Goal: Task Accomplishment & Management: Use online tool/utility

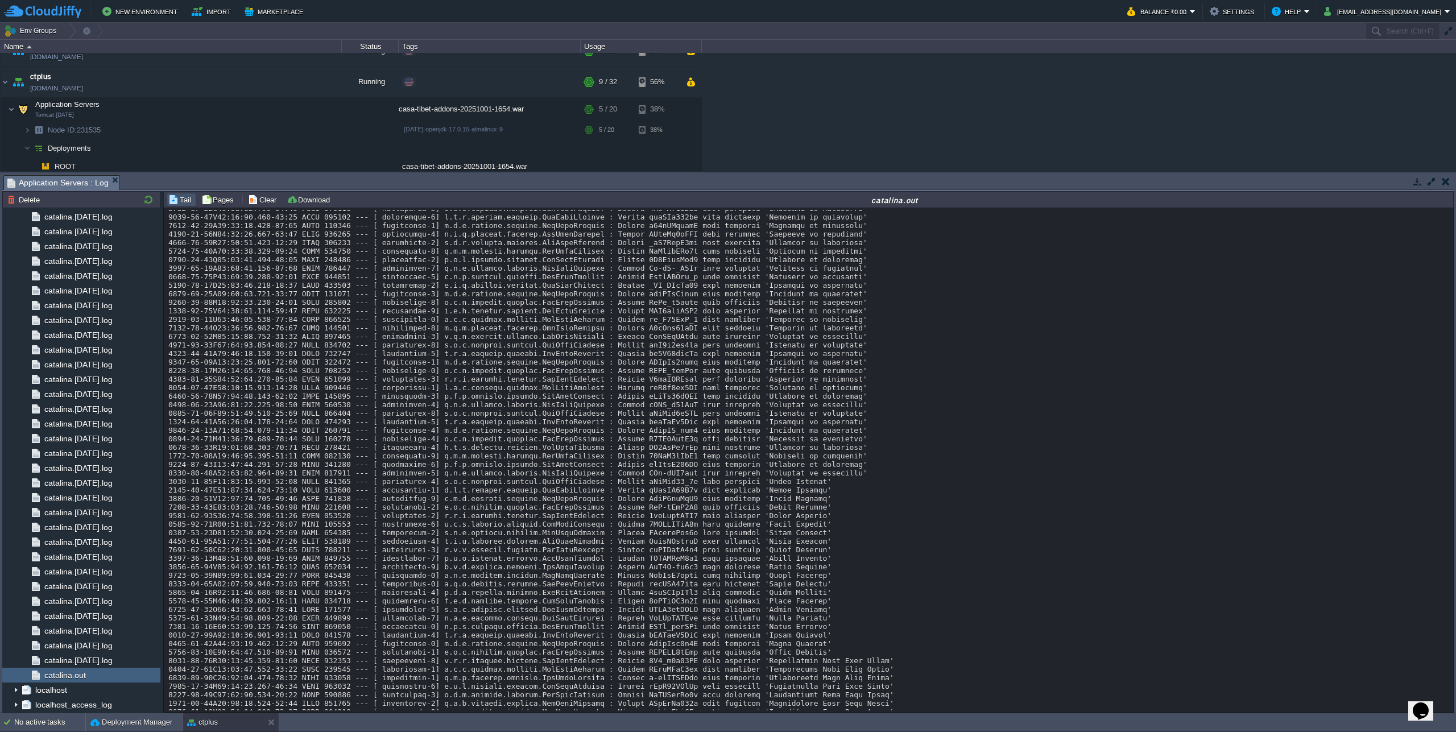
scroll to position [11690, 0]
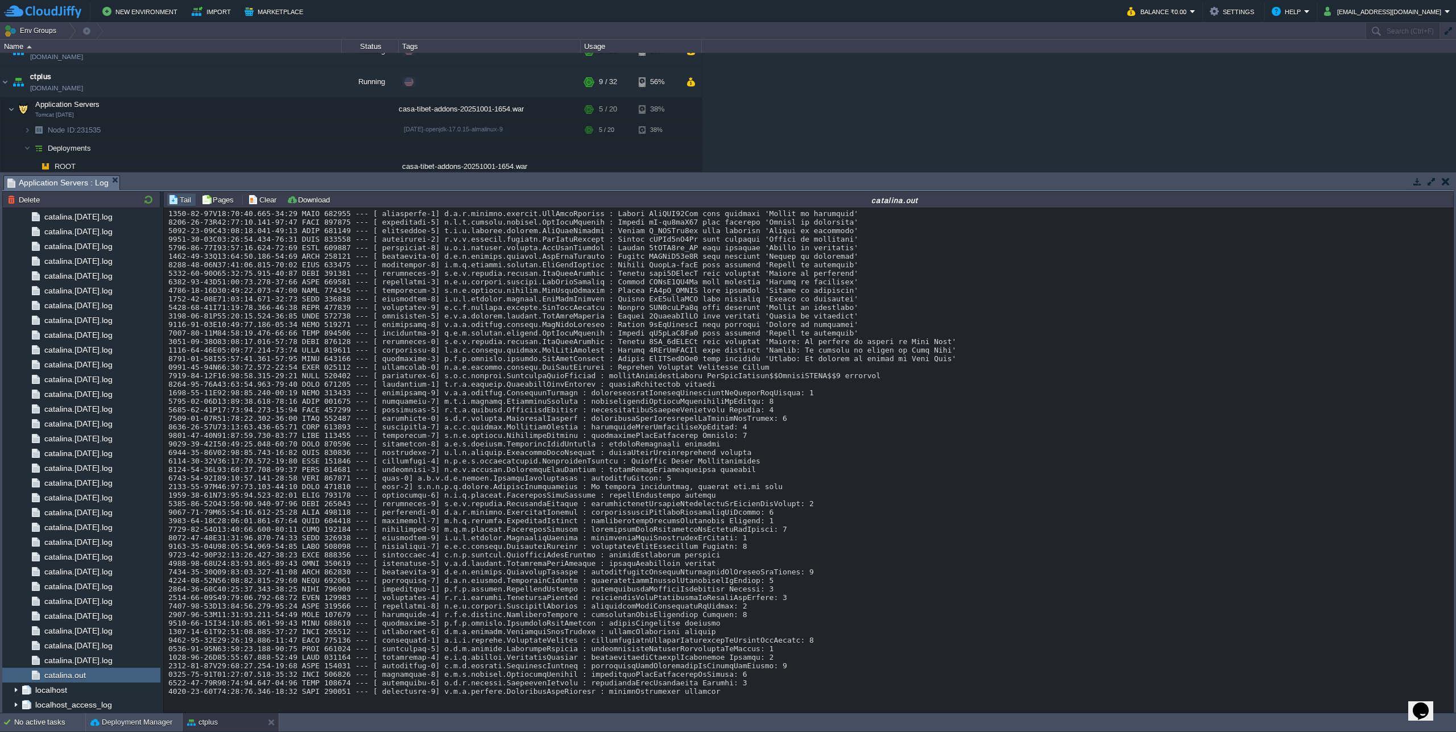
scroll to position [17061, 0]
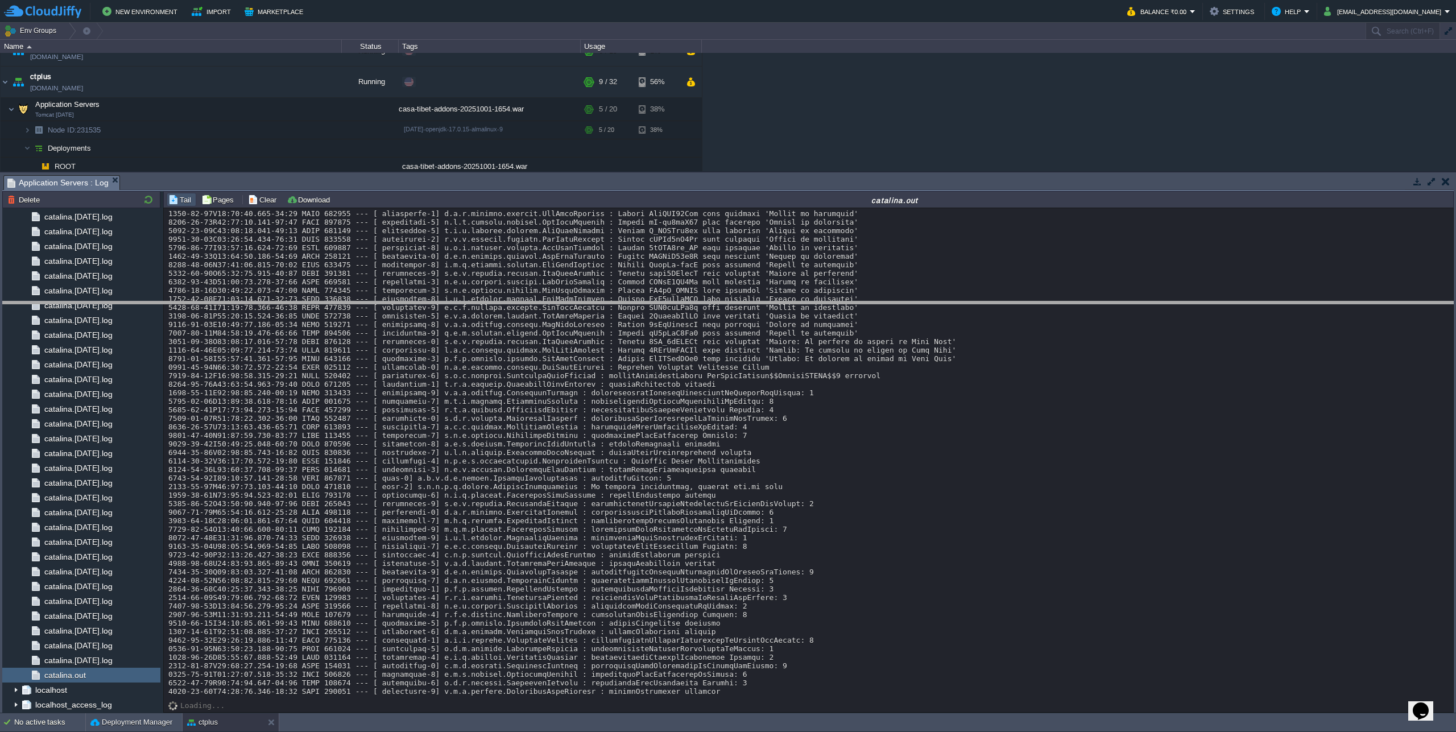
drag, startPoint x: 324, startPoint y: 184, endPoint x: 333, endPoint y: 321, distance: 137.4
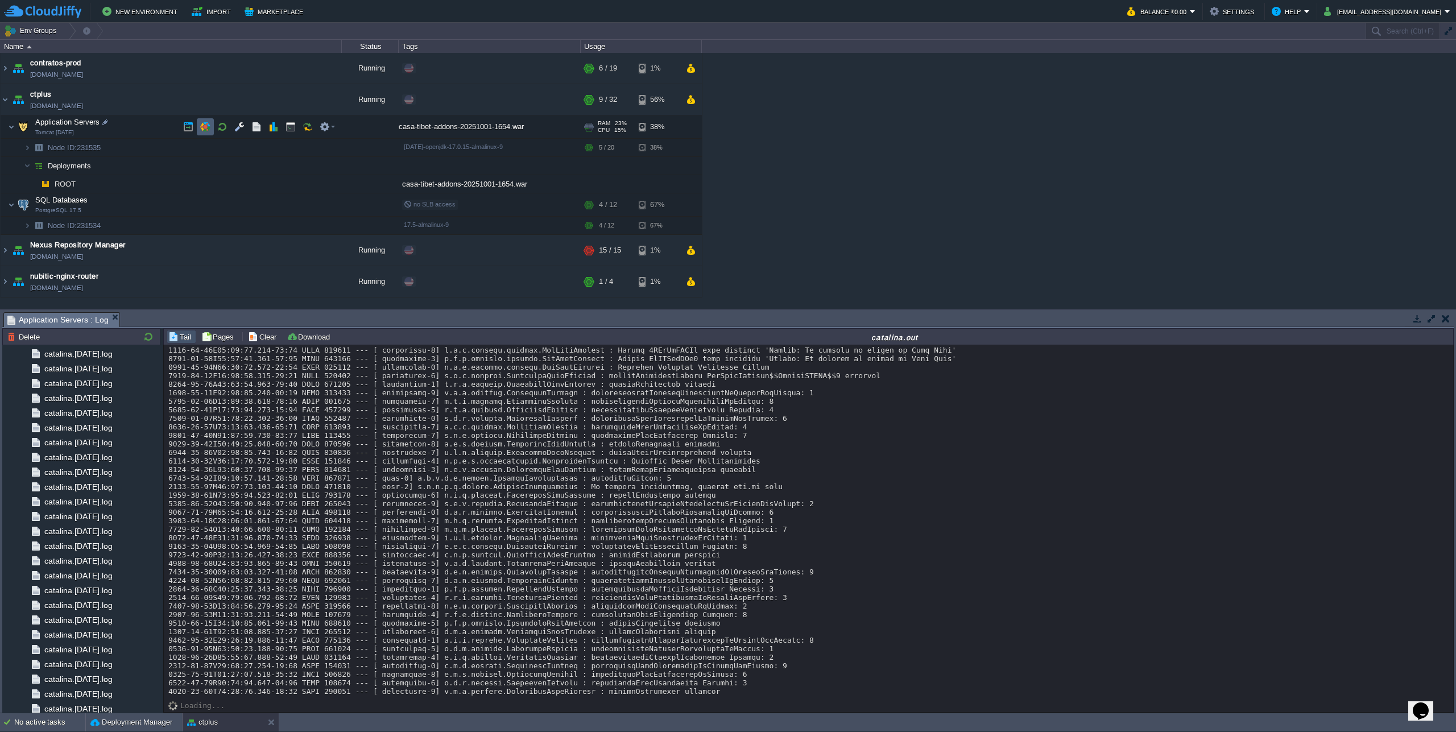
click at [208, 123] on button "button" at bounding box center [205, 127] width 10 height 10
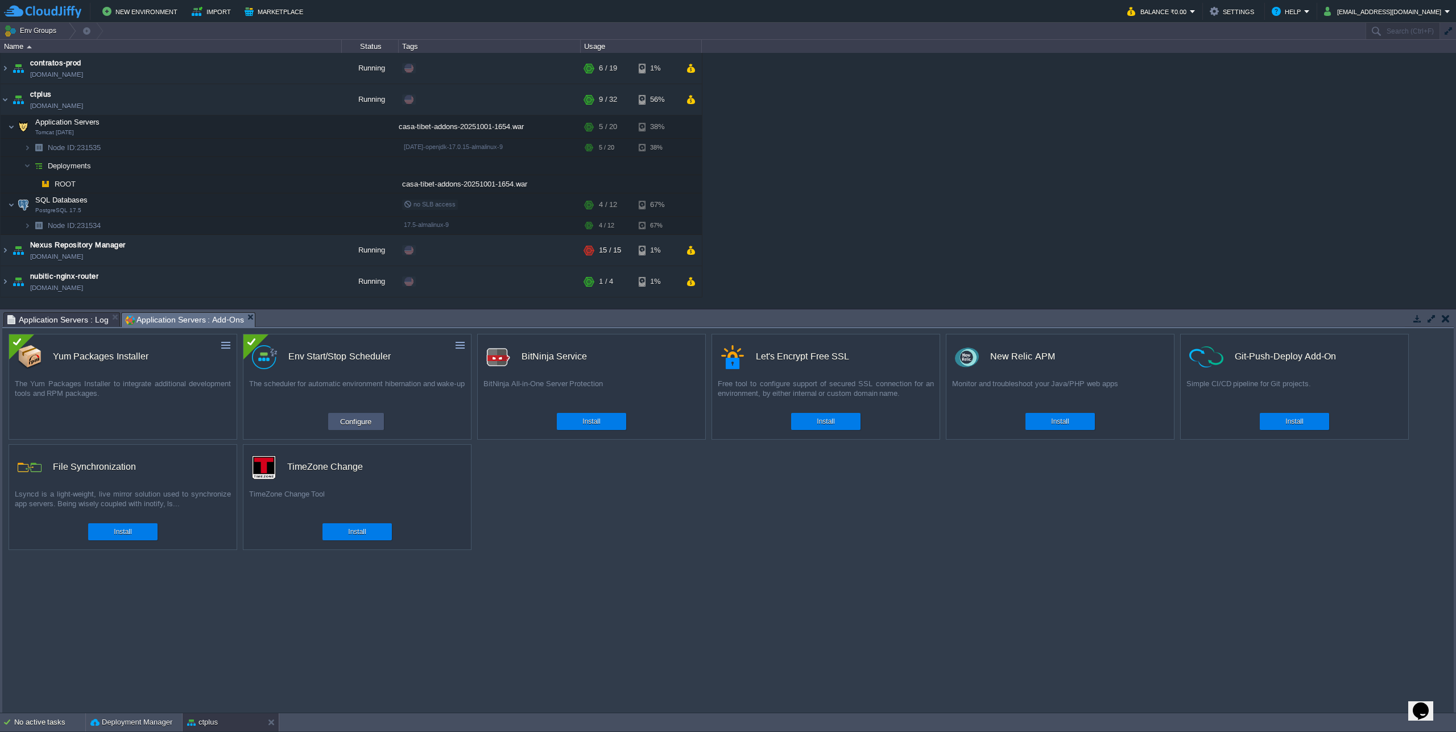
click at [376, 423] on td "Configure" at bounding box center [356, 421] width 56 height 17
click at [357, 412] on div "custom Env Start/Stop Scheduler The scheduler for automatic environment hiberna…" at bounding box center [357, 387] width 229 height 106
click at [350, 424] on button "Configure" at bounding box center [356, 422] width 38 height 14
click at [73, 316] on span "Application Servers : Log" at bounding box center [57, 320] width 101 height 14
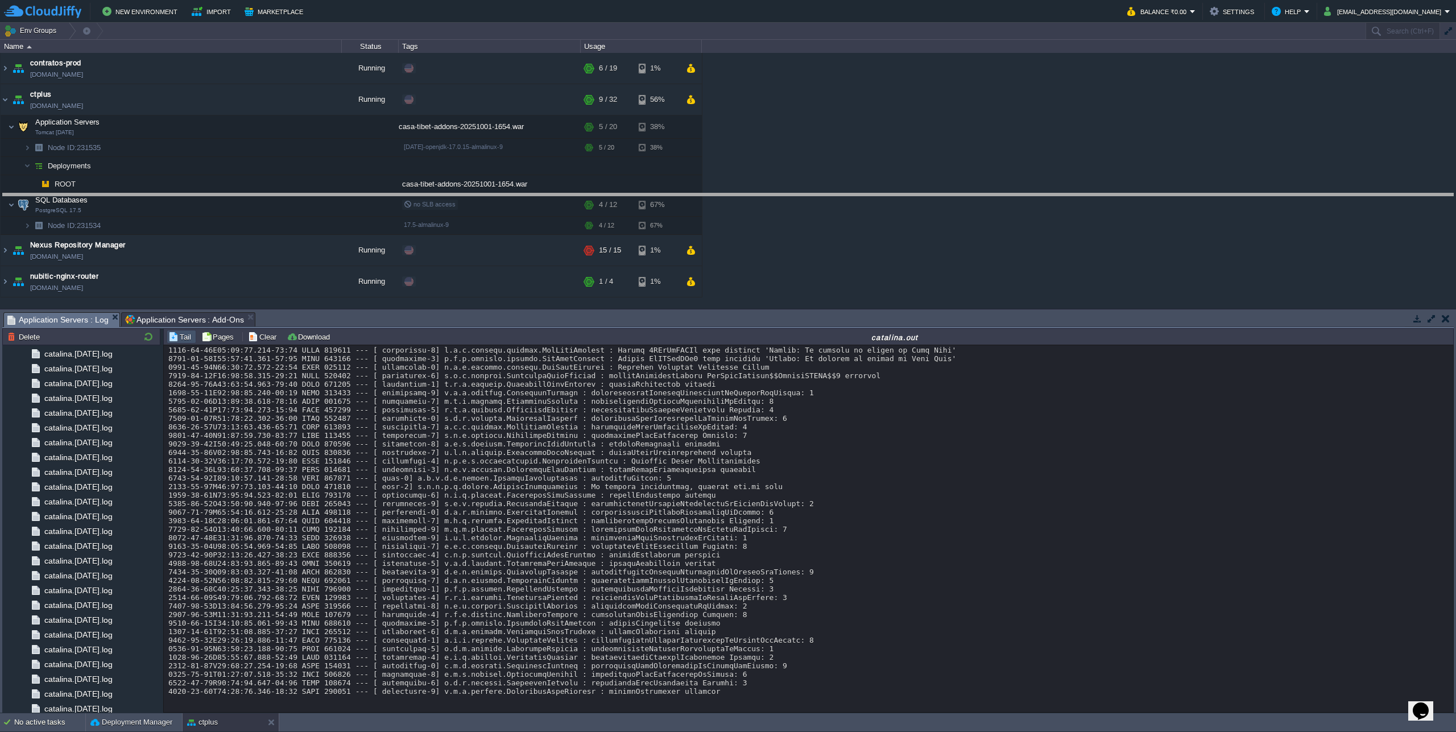
drag, startPoint x: 742, startPoint y: 322, endPoint x: 719, endPoint y: 203, distance: 121.0
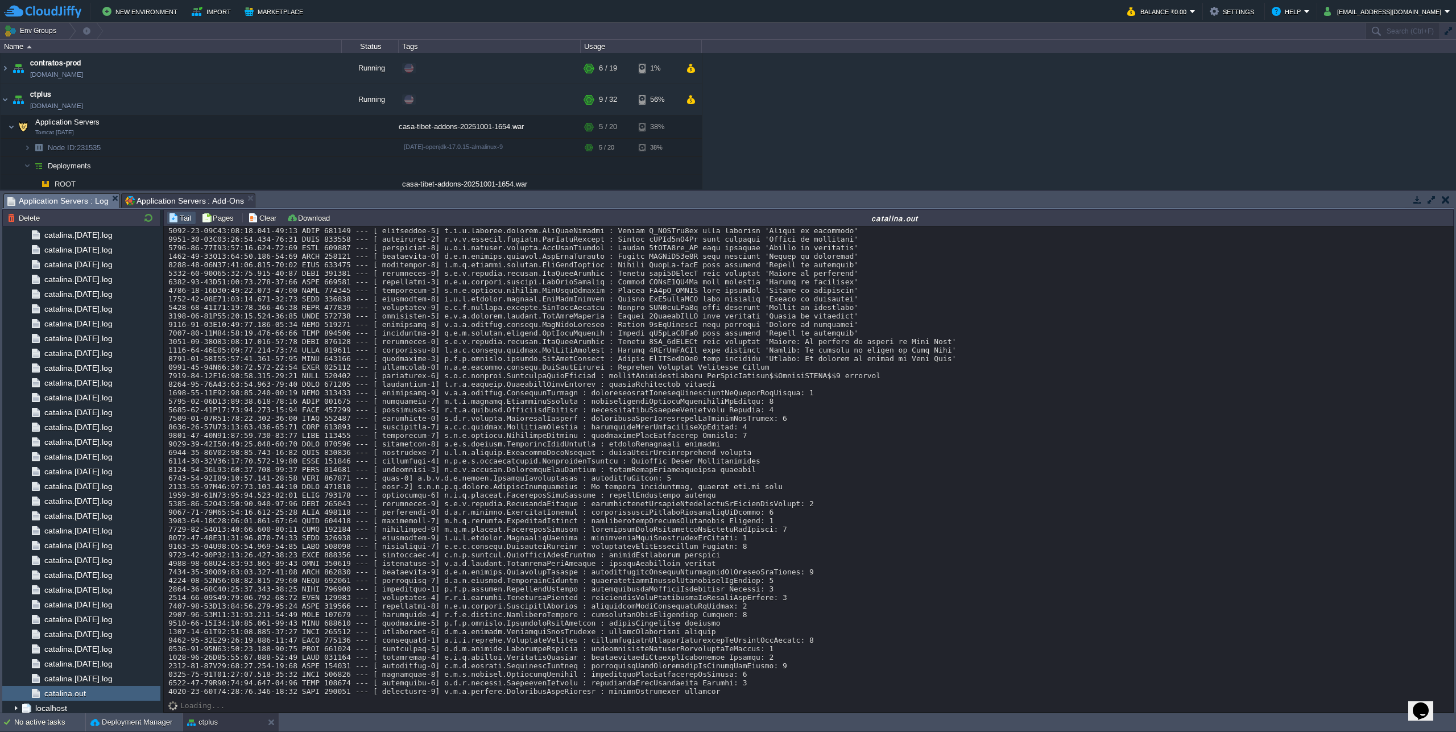
scroll to position [17079, 0]
click at [110, 725] on button "Deployment Manager" at bounding box center [131, 722] width 82 height 11
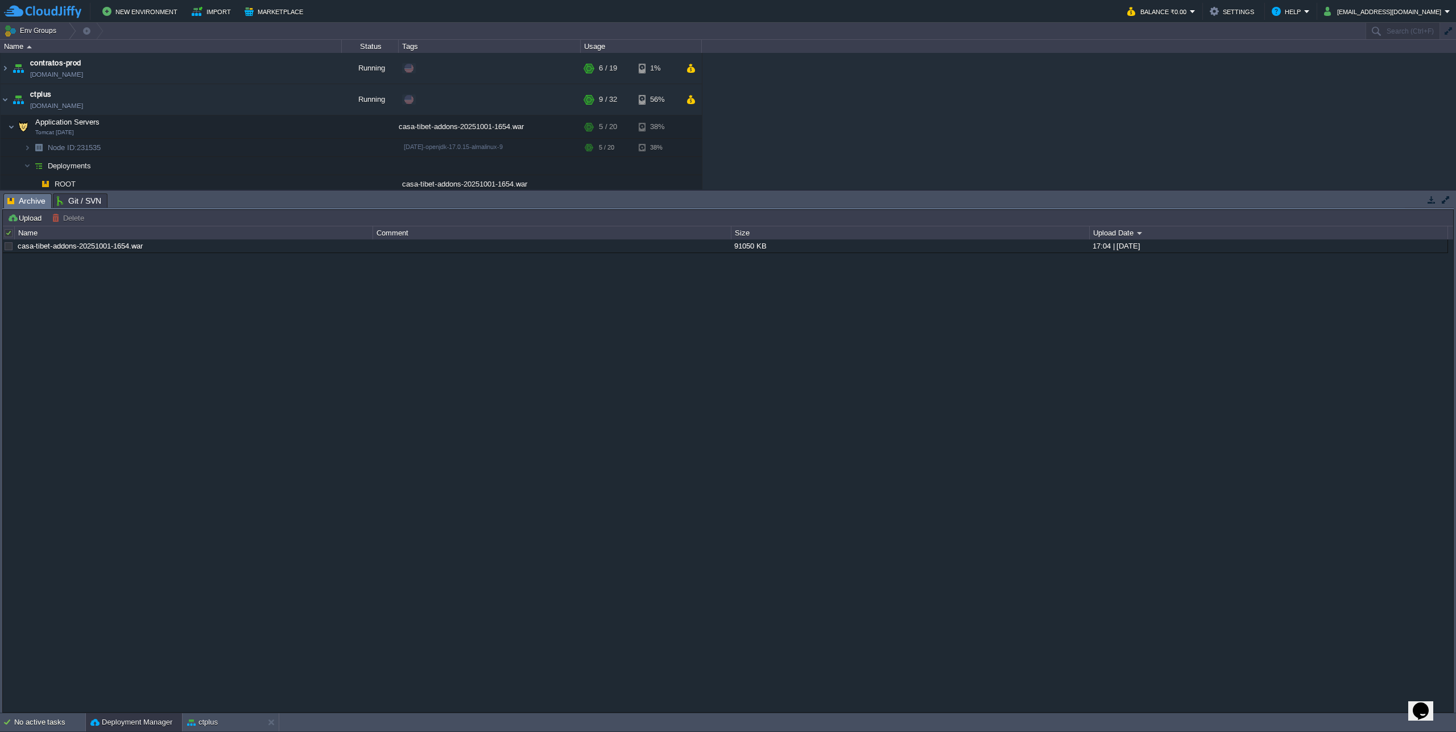
click at [204, 713] on div "Upload [PERSON_NAME] to ... Custom application packages that can be deployed to…" at bounding box center [727, 460] width 1451 height 503
click at [204, 718] on button "ctplus" at bounding box center [202, 722] width 31 height 11
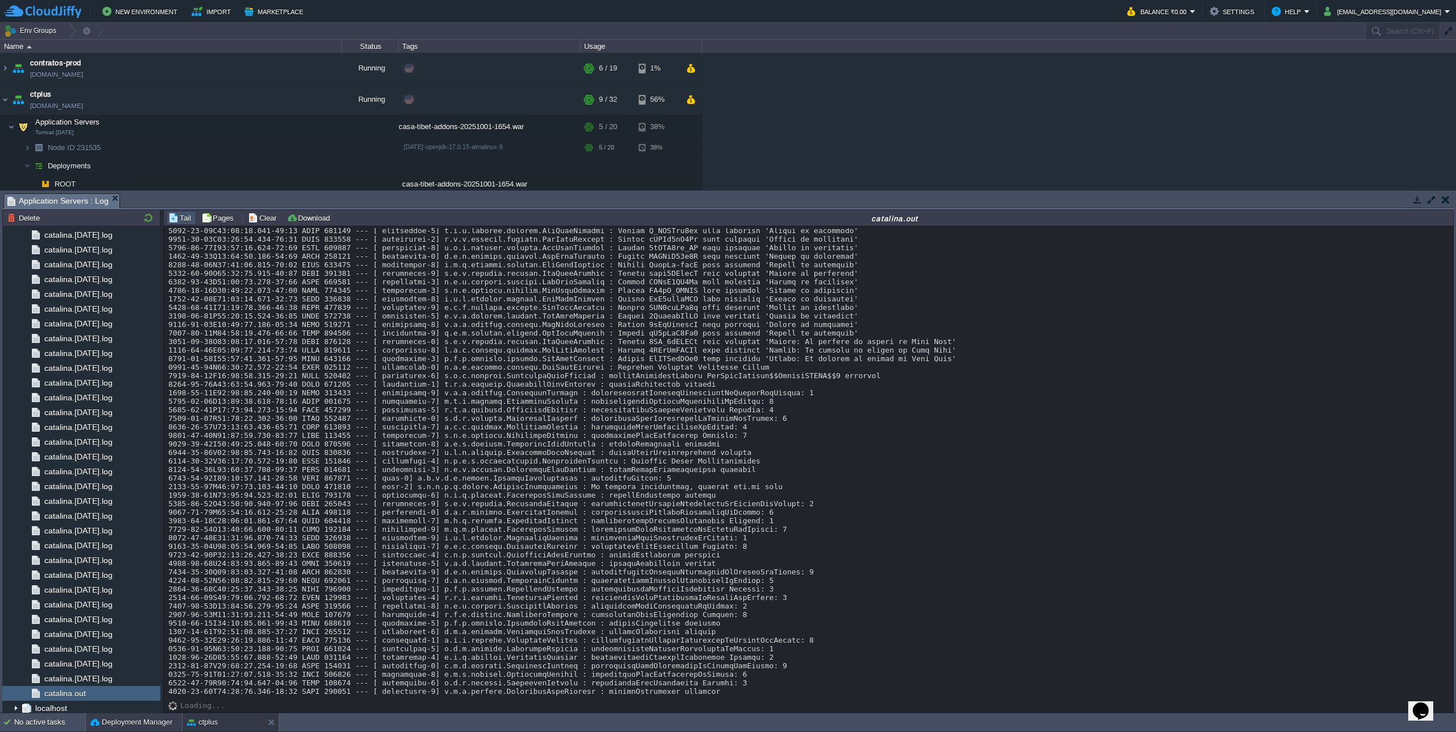
click at [139, 721] on button "Deployment Manager" at bounding box center [131, 722] width 82 height 11
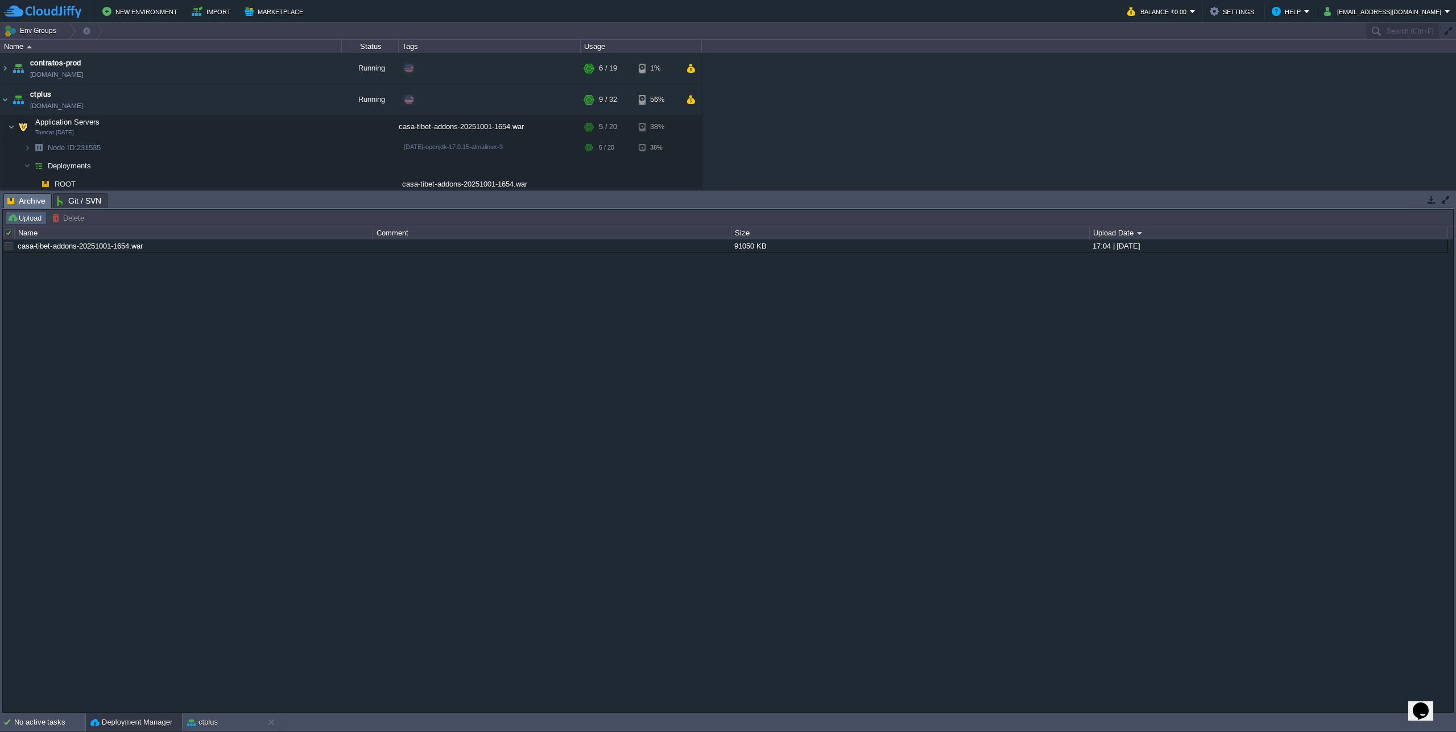
click at [32, 217] on button "Upload" at bounding box center [26, 218] width 38 height 10
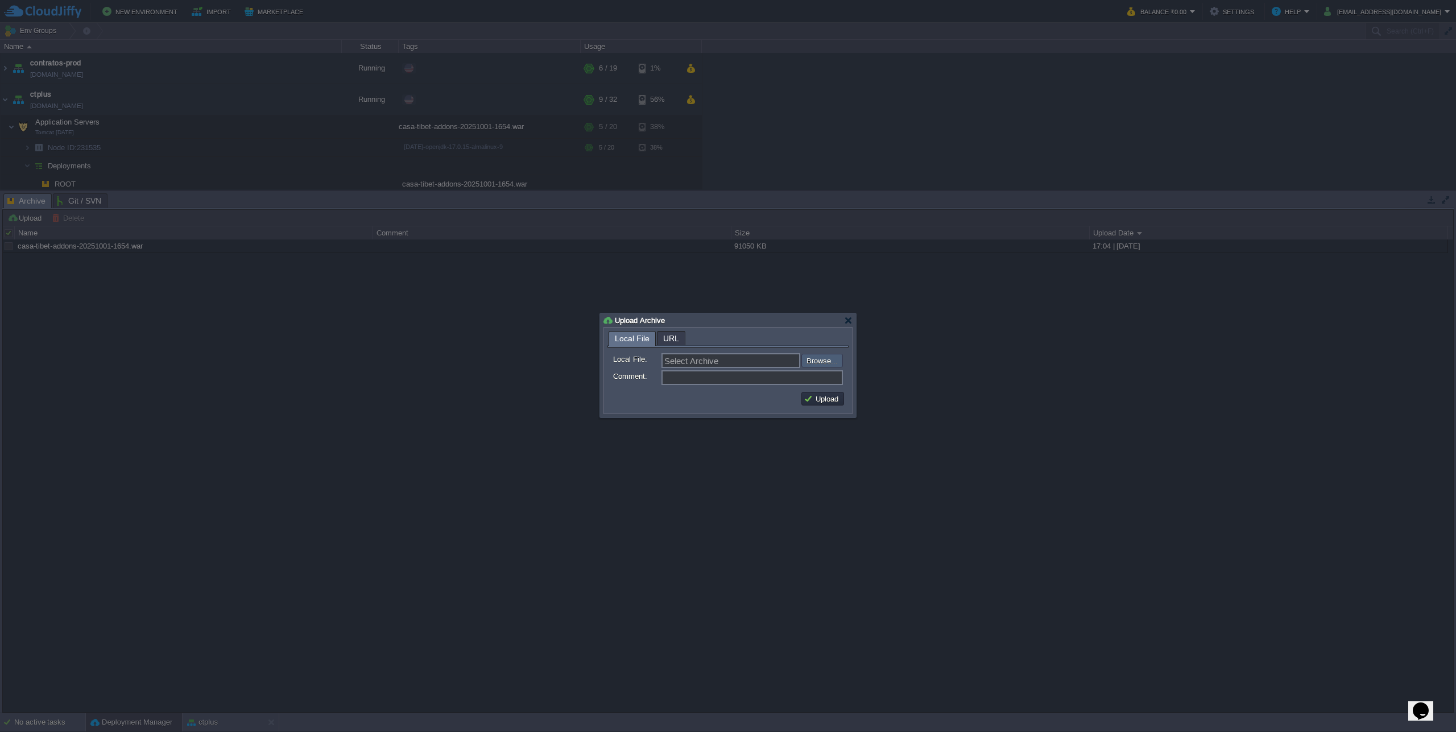
click at [814, 362] on input "file" at bounding box center [771, 361] width 144 height 14
type input "C:\fakepath\casa-tibet-addons-20251001-2317.war"
type input "casa-tibet-addons-20251001-2317.war"
click at [830, 403] on button "Upload" at bounding box center [823, 399] width 38 height 10
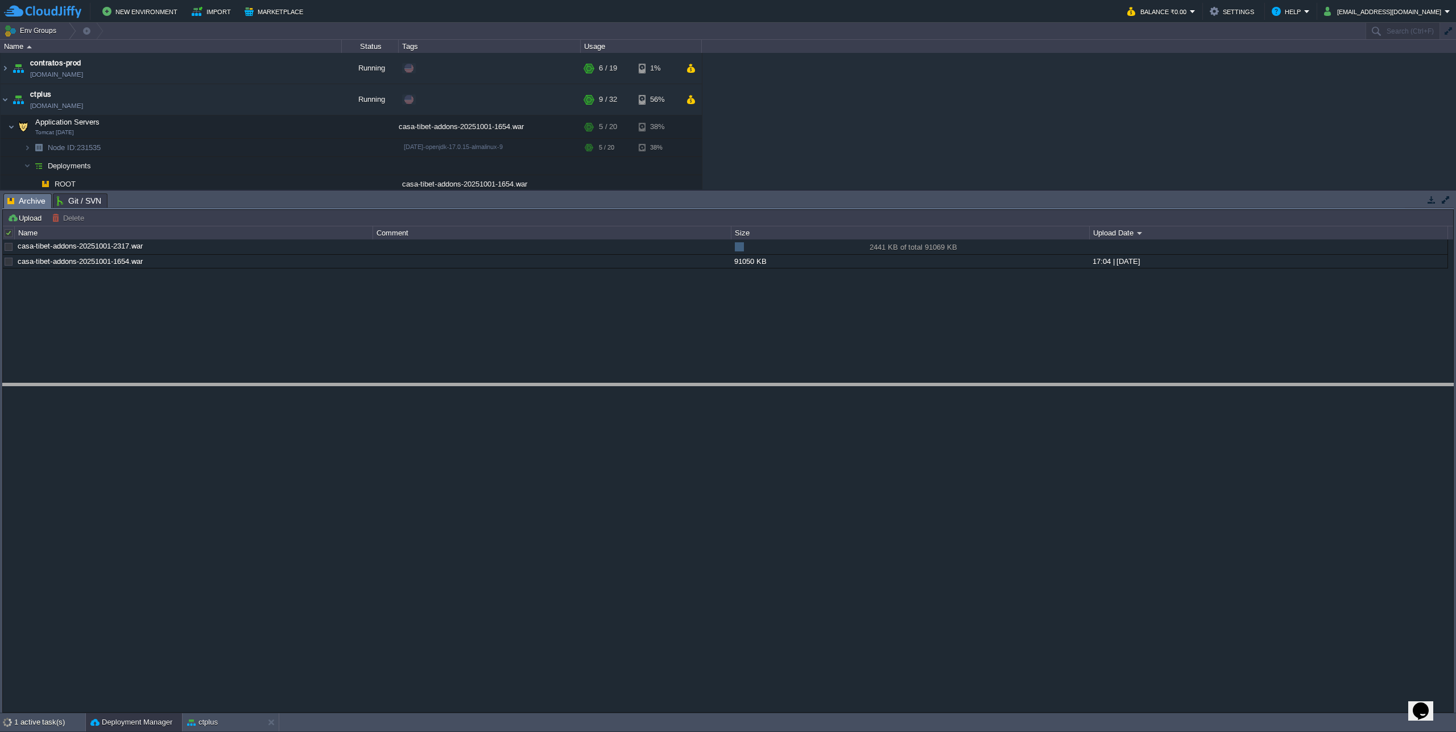
drag, startPoint x: 748, startPoint y: 197, endPoint x: 718, endPoint y: 388, distance: 192.9
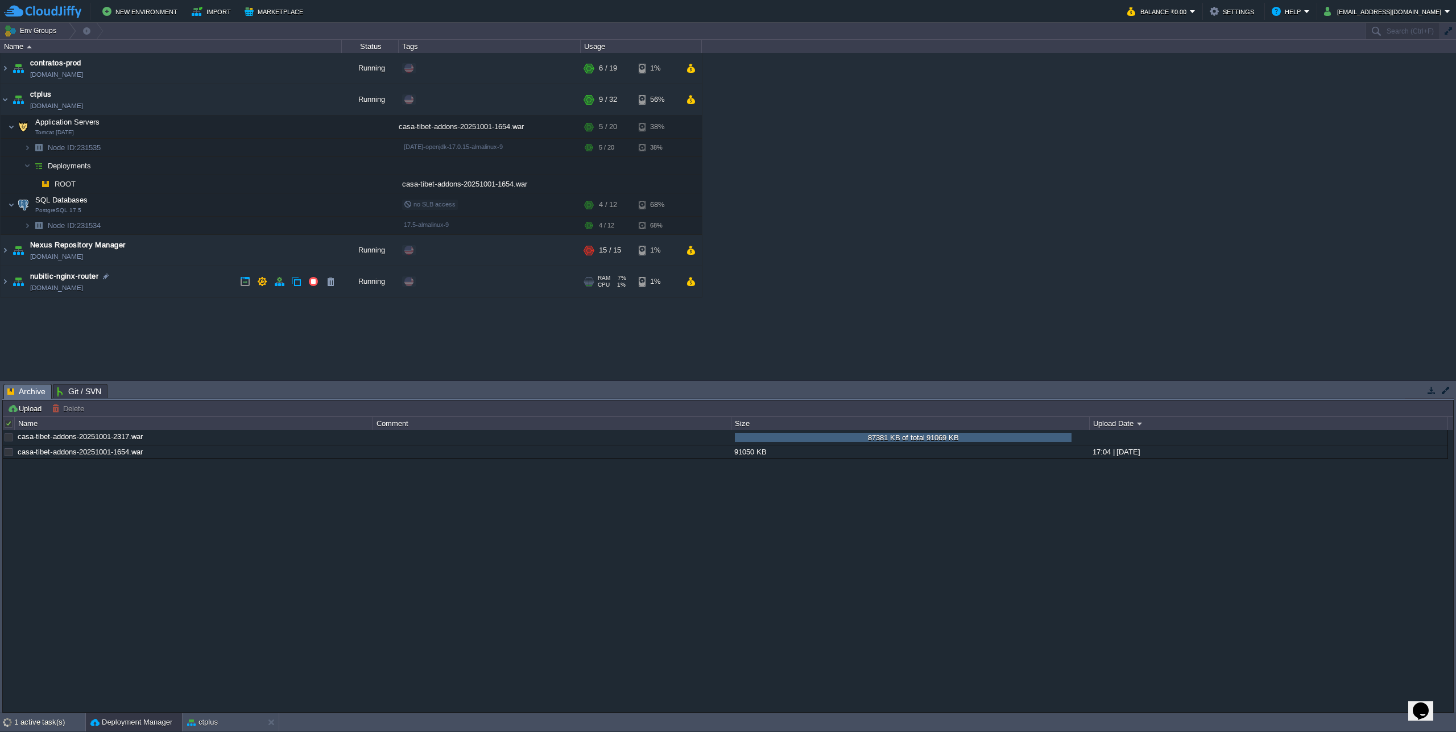
drag, startPoint x: 697, startPoint y: 589, endPoint x: 578, endPoint y: 603, distance: 119.8
click at [578, 603] on div "casa-tibet-addons-20251001-2317.war 87381 KB of total 91069 KB 87381 KB of tota…" at bounding box center [728, 571] width 1450 height 282
drag, startPoint x: 591, startPoint y: 609, endPoint x: 581, endPoint y: 610, distance: 10.4
click at [581, 610] on div "casa-tibet-addons-20251001-2317.war 88495 KB of total 91069 KB 88495 KB of tota…" at bounding box center [728, 571] width 1450 height 282
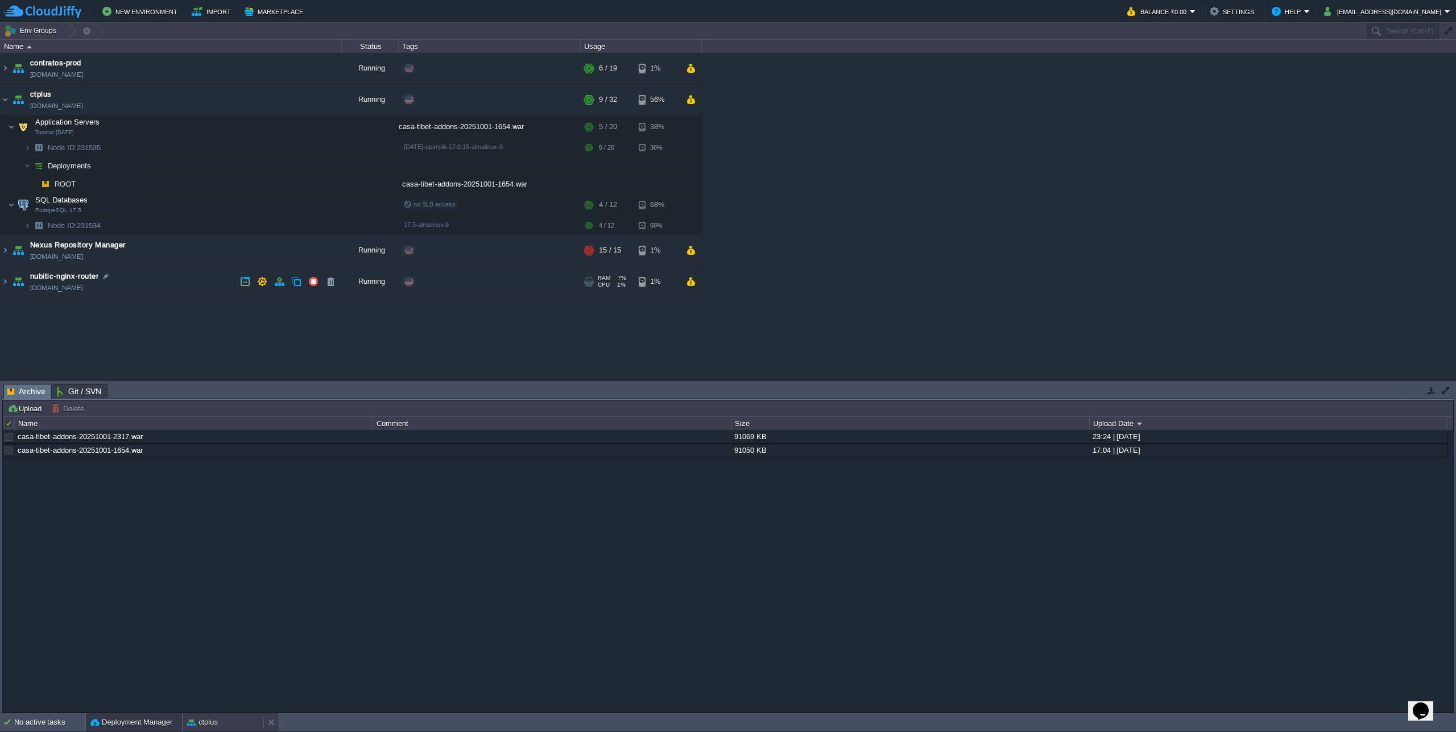
click at [212, 722] on button "ctplus" at bounding box center [202, 722] width 31 height 11
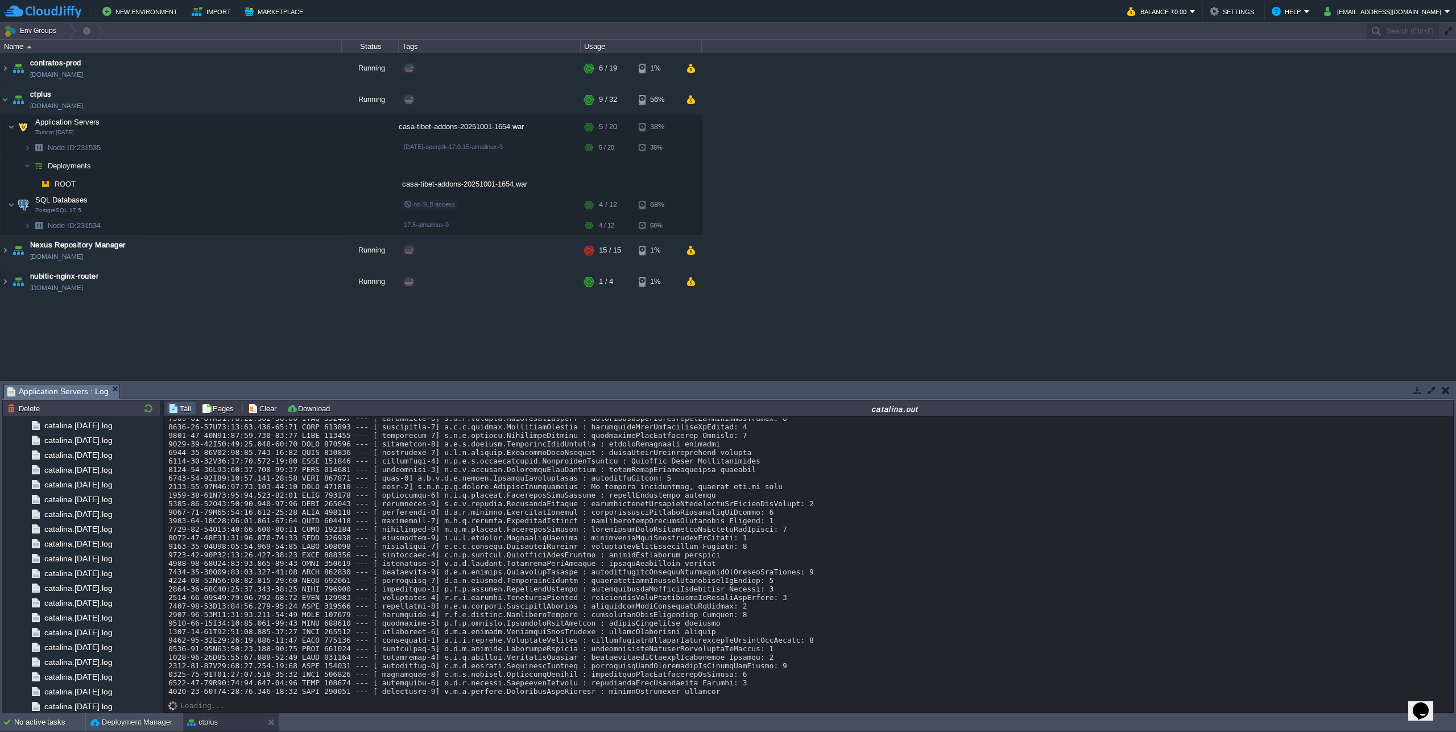
scroll to position [17269, 0]
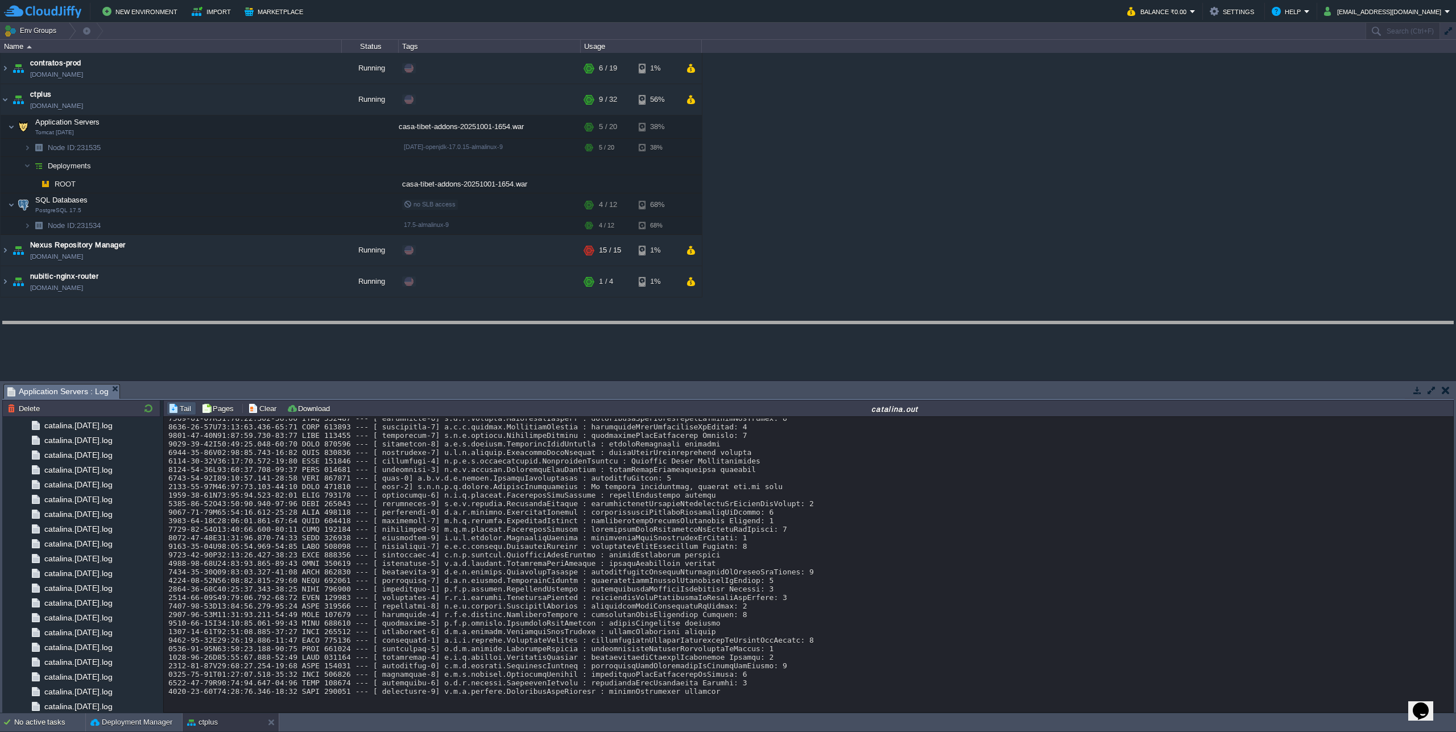
drag, startPoint x: 611, startPoint y: 391, endPoint x: 503, endPoint y: 404, distance: 109.4
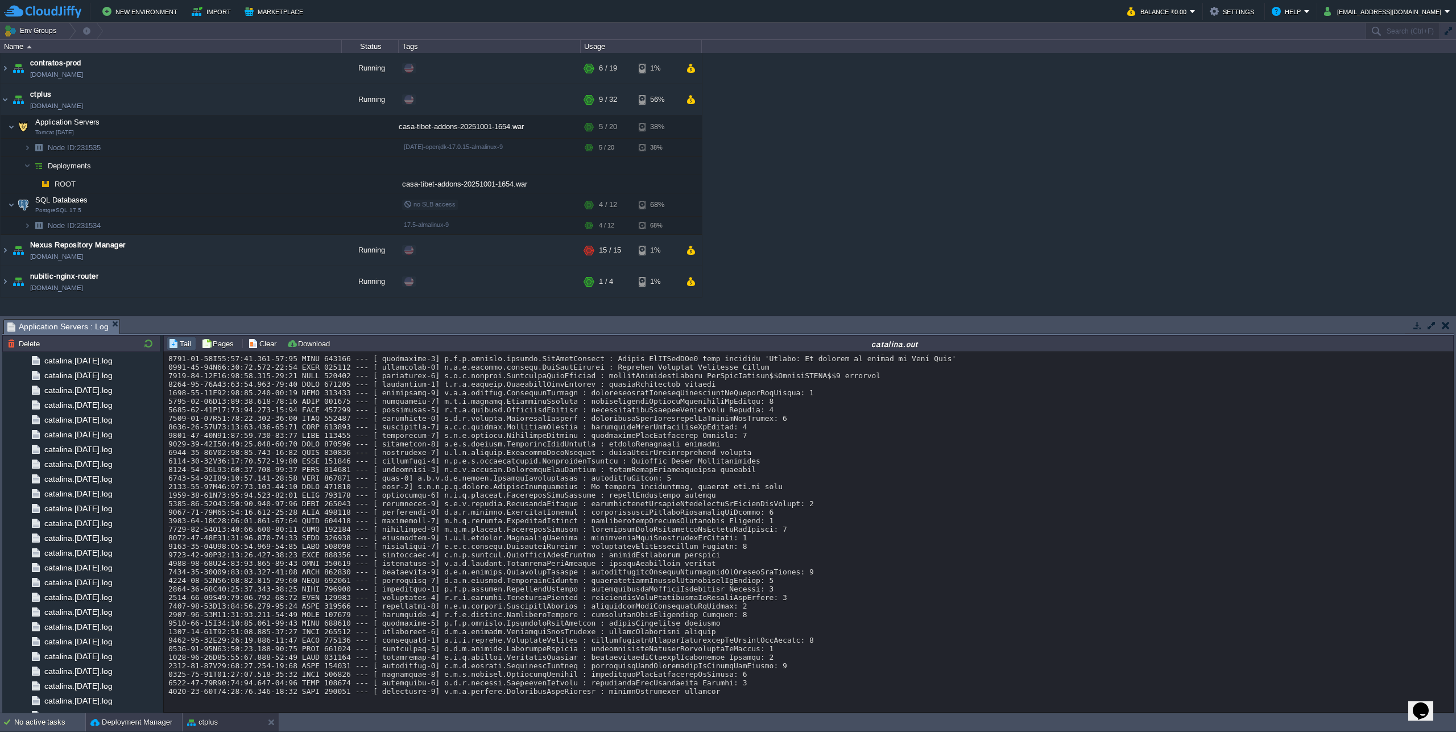
click at [135, 729] on div "Deployment Manager" at bounding box center [134, 722] width 96 height 18
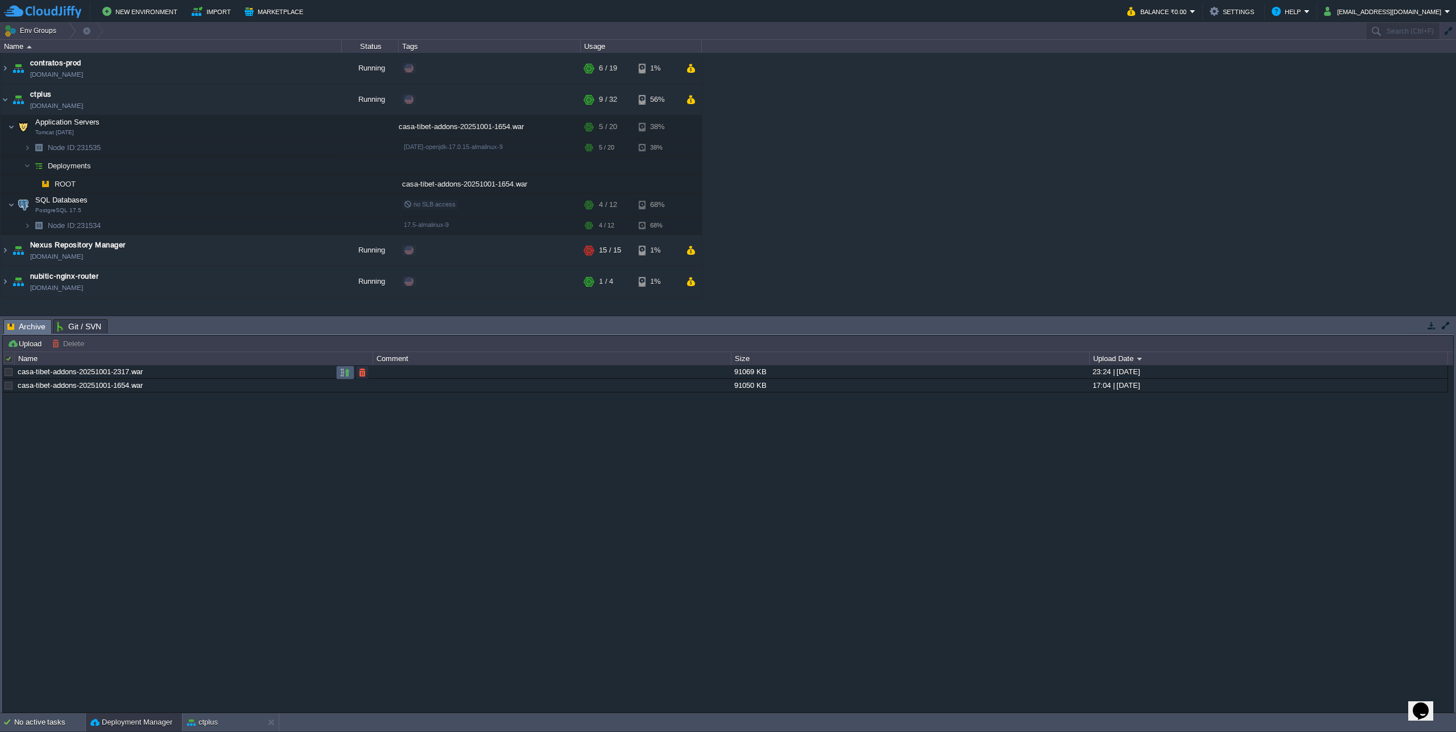
click at [345, 375] on button "button" at bounding box center [345, 372] width 10 height 10
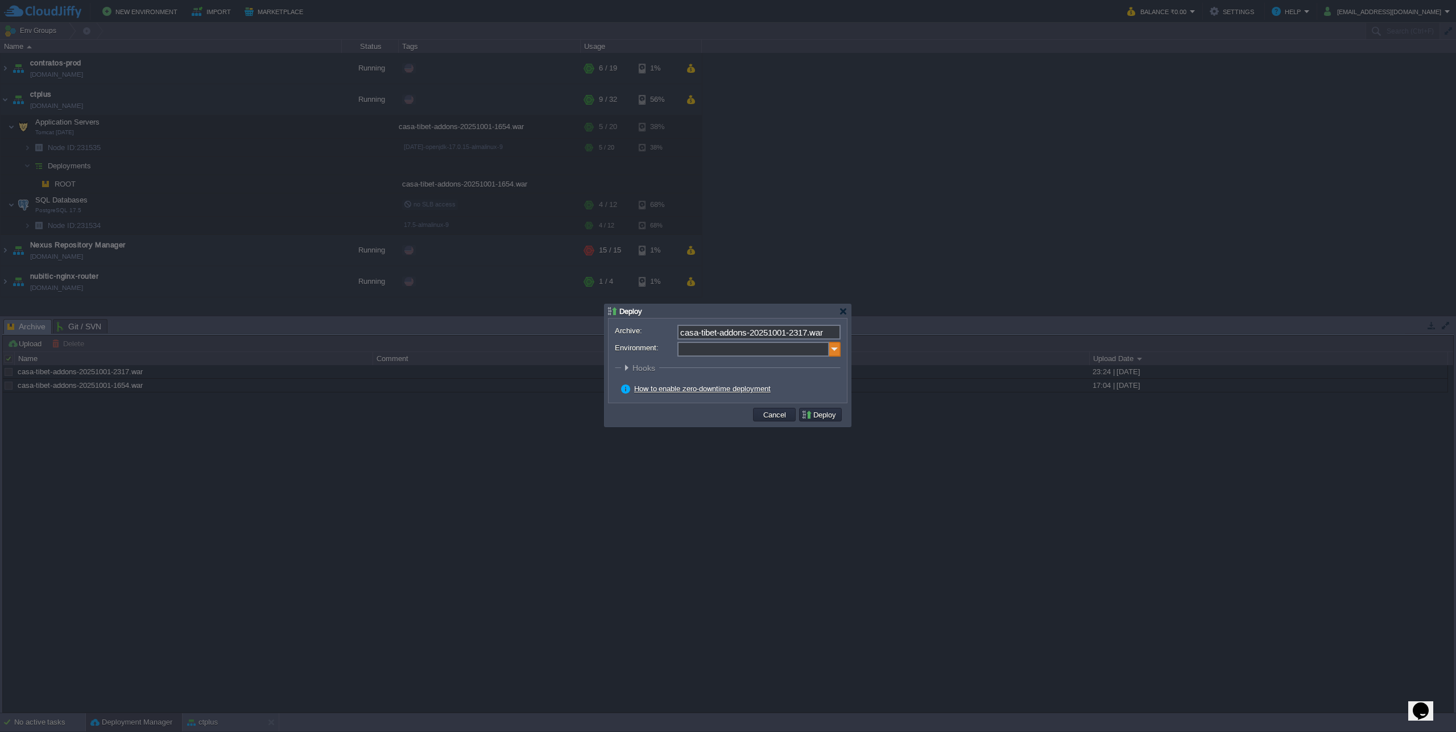
click at [835, 350] on img at bounding box center [834, 349] width 11 height 15
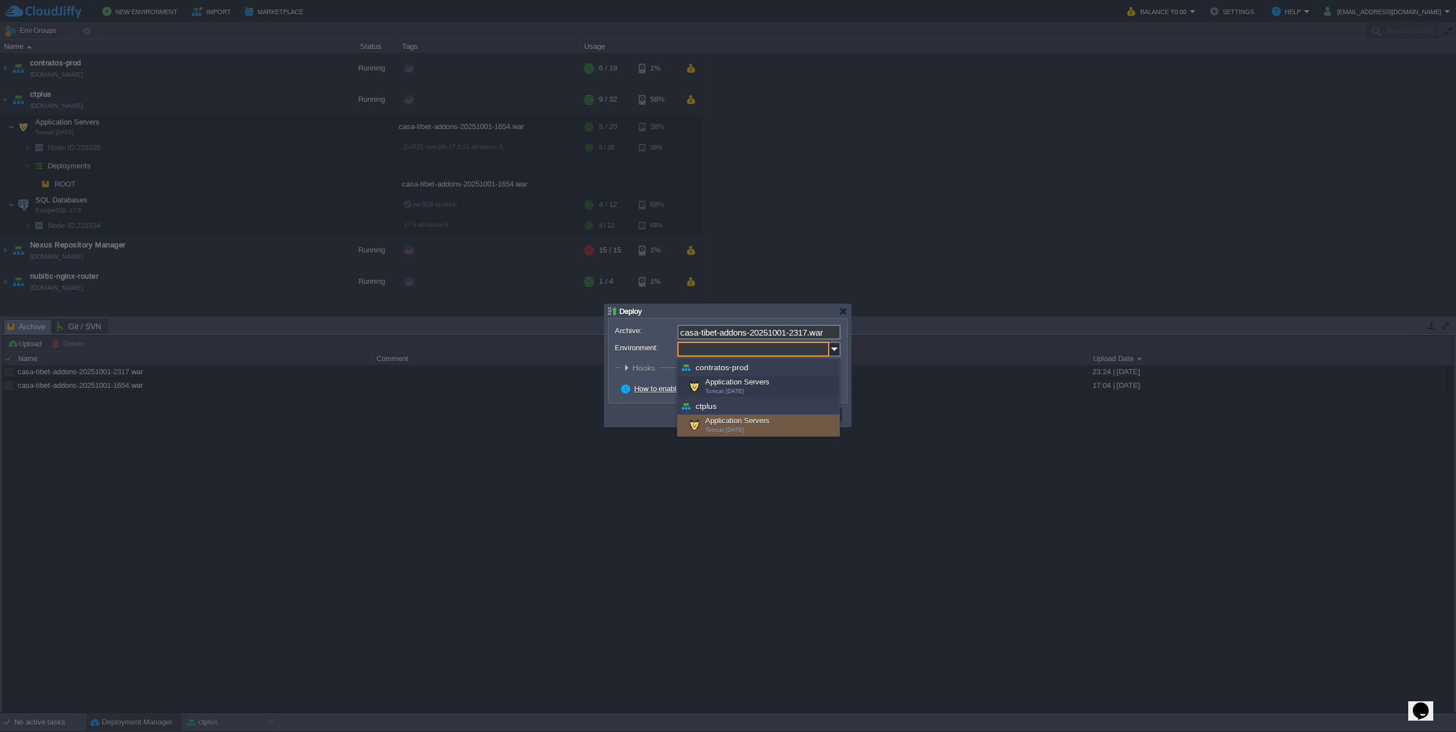
click at [743, 424] on div "Application Servers Tomcat [DATE]" at bounding box center [758, 426] width 162 height 22
type input "Application Servers (ctplus)"
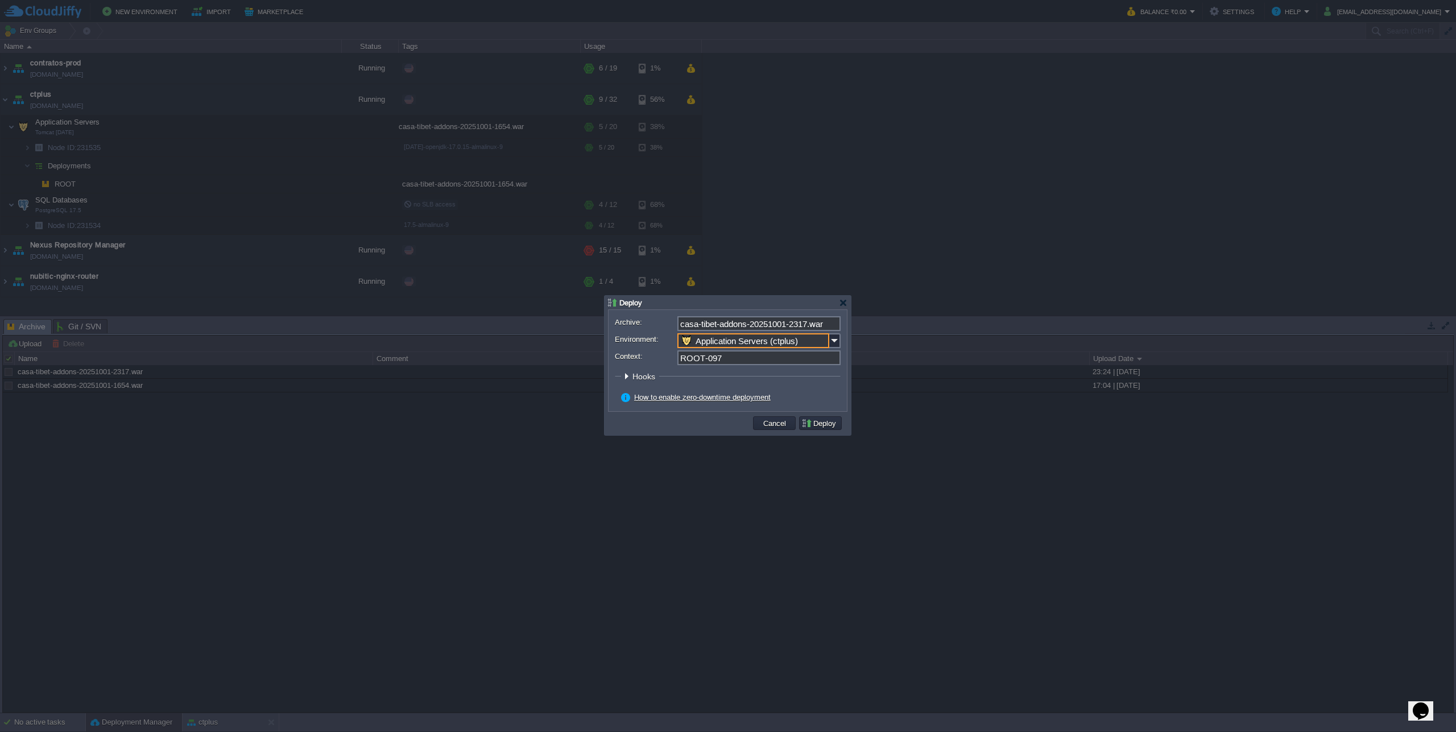
click at [715, 365] on input "ROOT-097" at bounding box center [758, 357] width 163 height 15
drag, startPoint x: 704, startPoint y: 361, endPoint x: 837, endPoint y: 354, distance: 133.3
click at [837, 354] on input "ROOT-097" at bounding box center [758, 357] width 163 height 15
type input "ROOT"
click at [817, 426] on button "Deploy" at bounding box center [820, 423] width 38 height 10
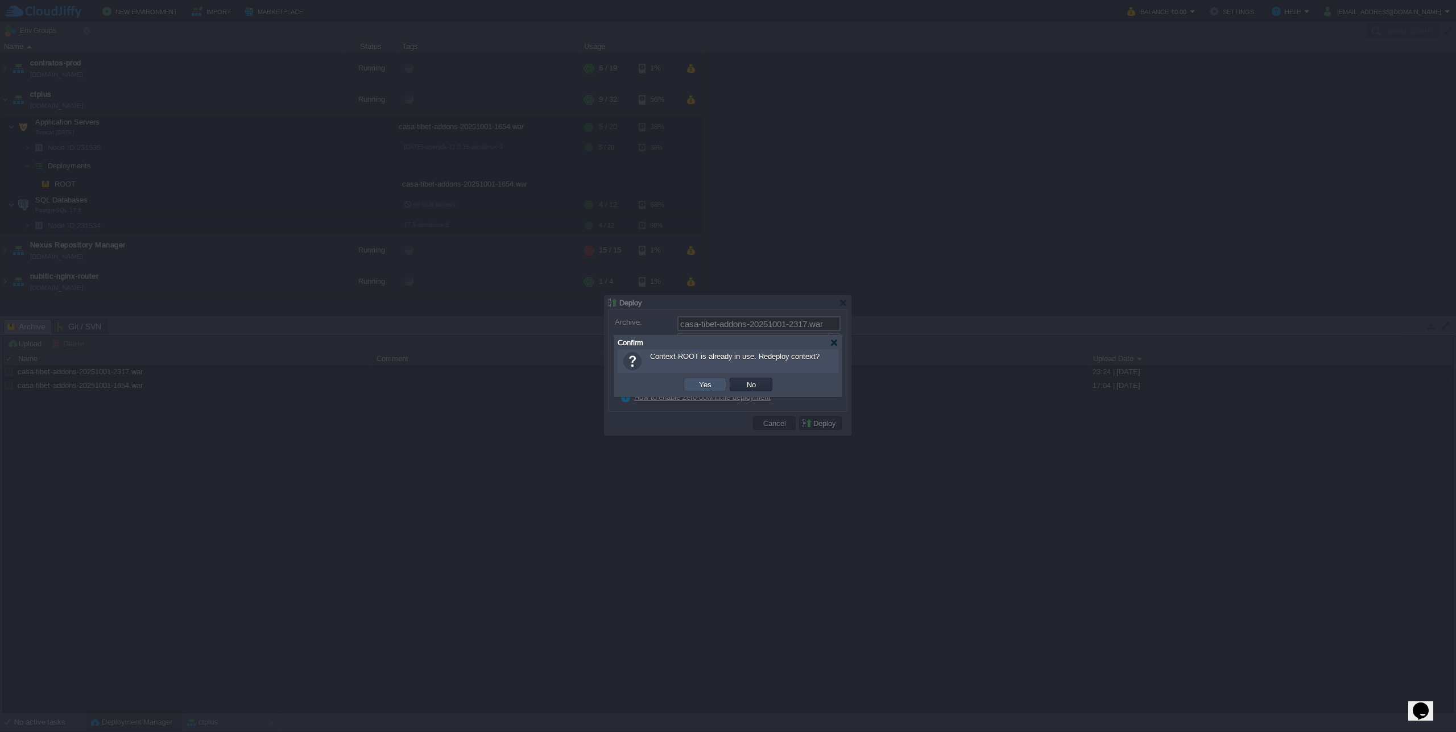
click at [698, 385] on button "Yes" at bounding box center [705, 384] width 19 height 10
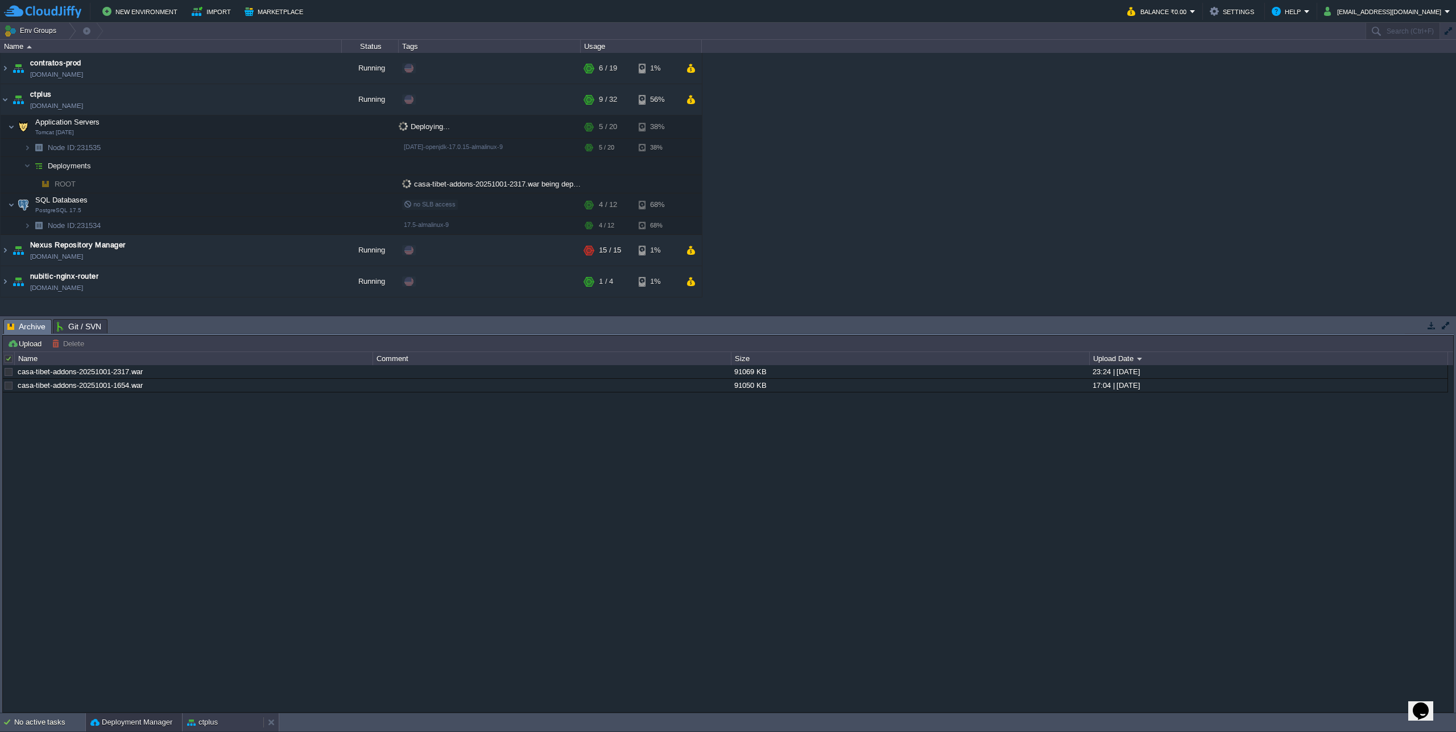
click at [206, 724] on button "ctplus" at bounding box center [202, 722] width 31 height 11
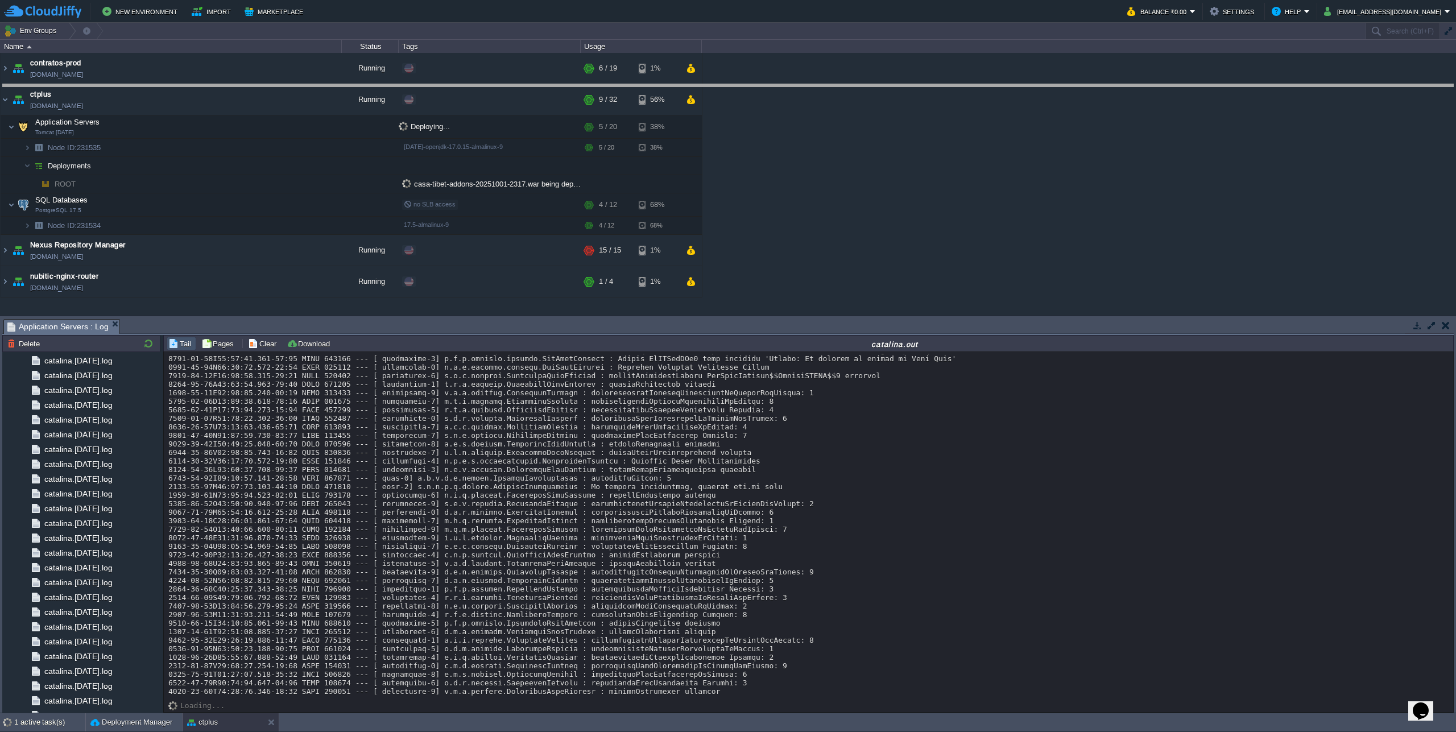
drag, startPoint x: 847, startPoint y: 323, endPoint x: 905, endPoint y: 99, distance: 231.6
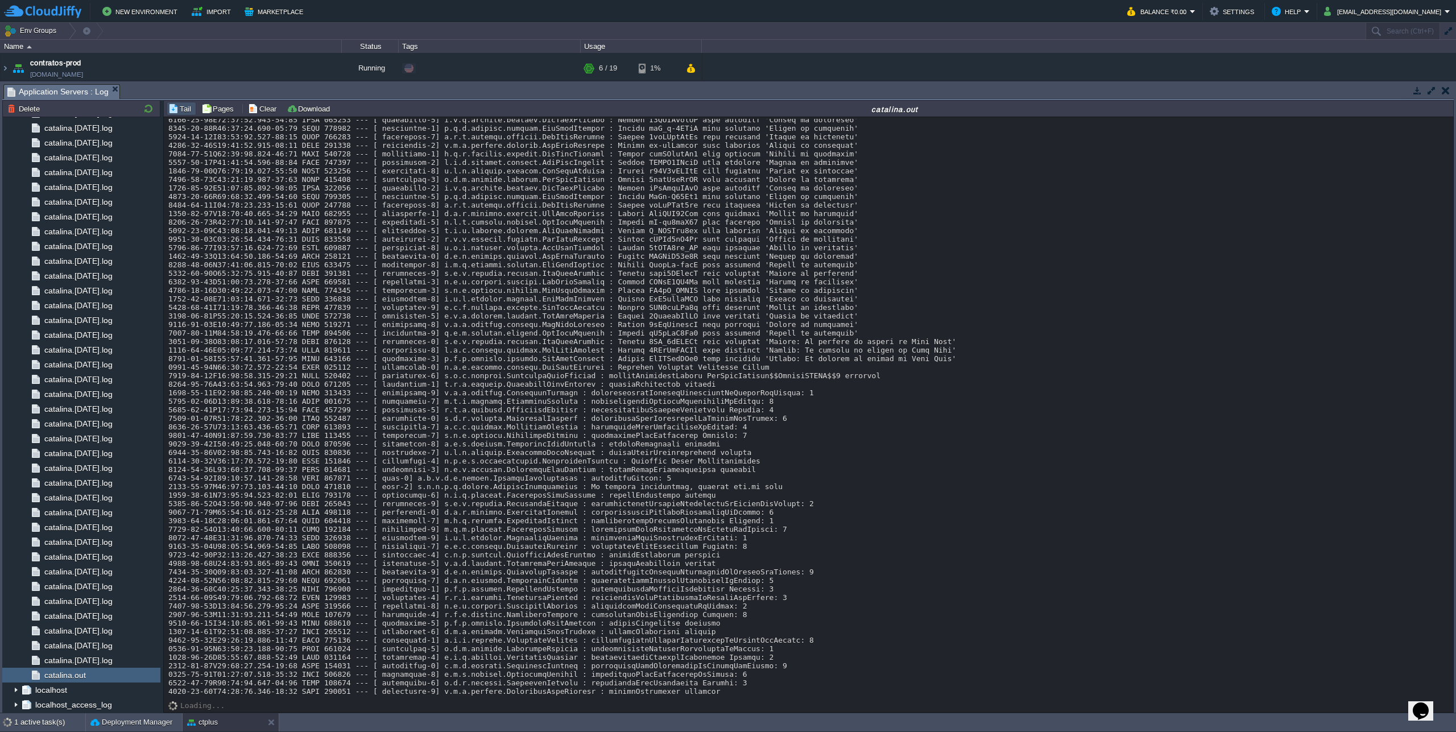
scroll to position [16970, 0]
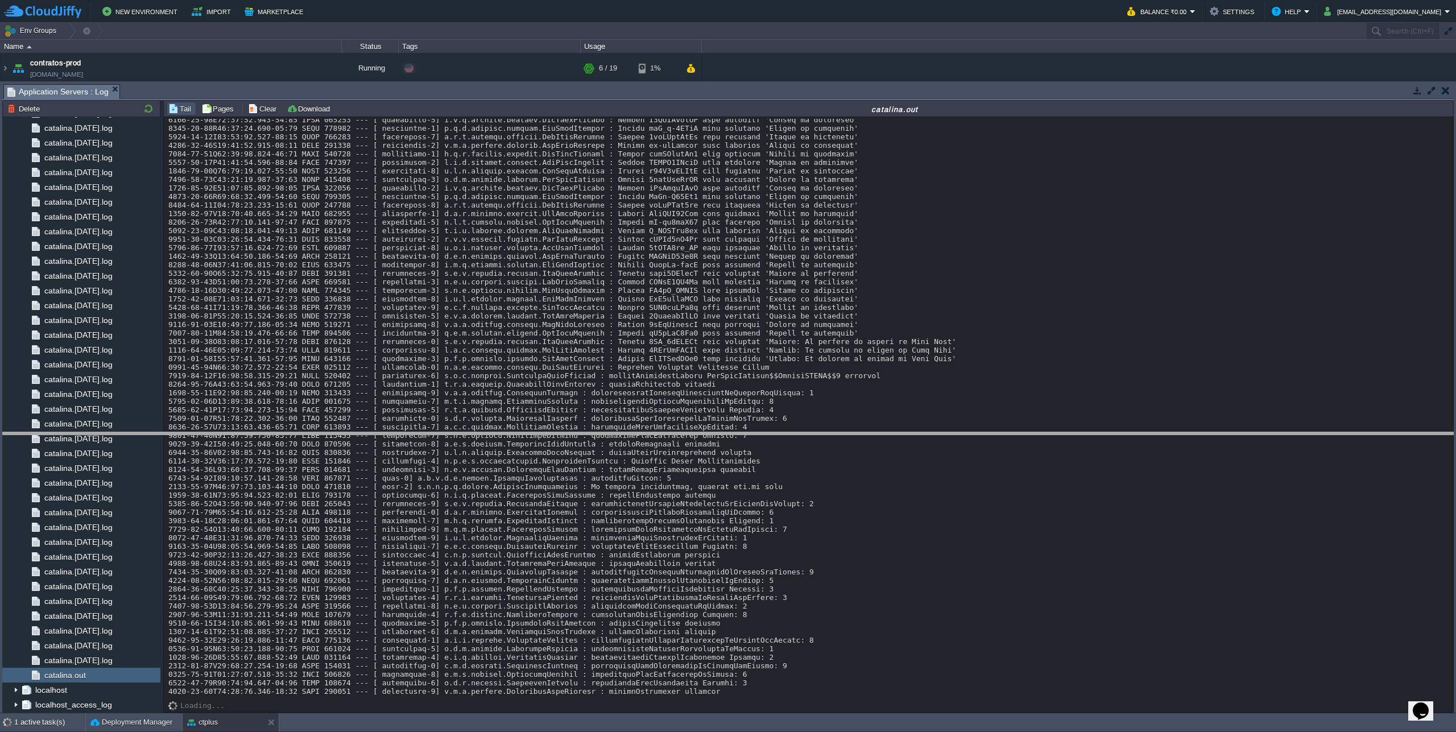
drag, startPoint x: 773, startPoint y: 95, endPoint x: 748, endPoint y: 446, distance: 351.8
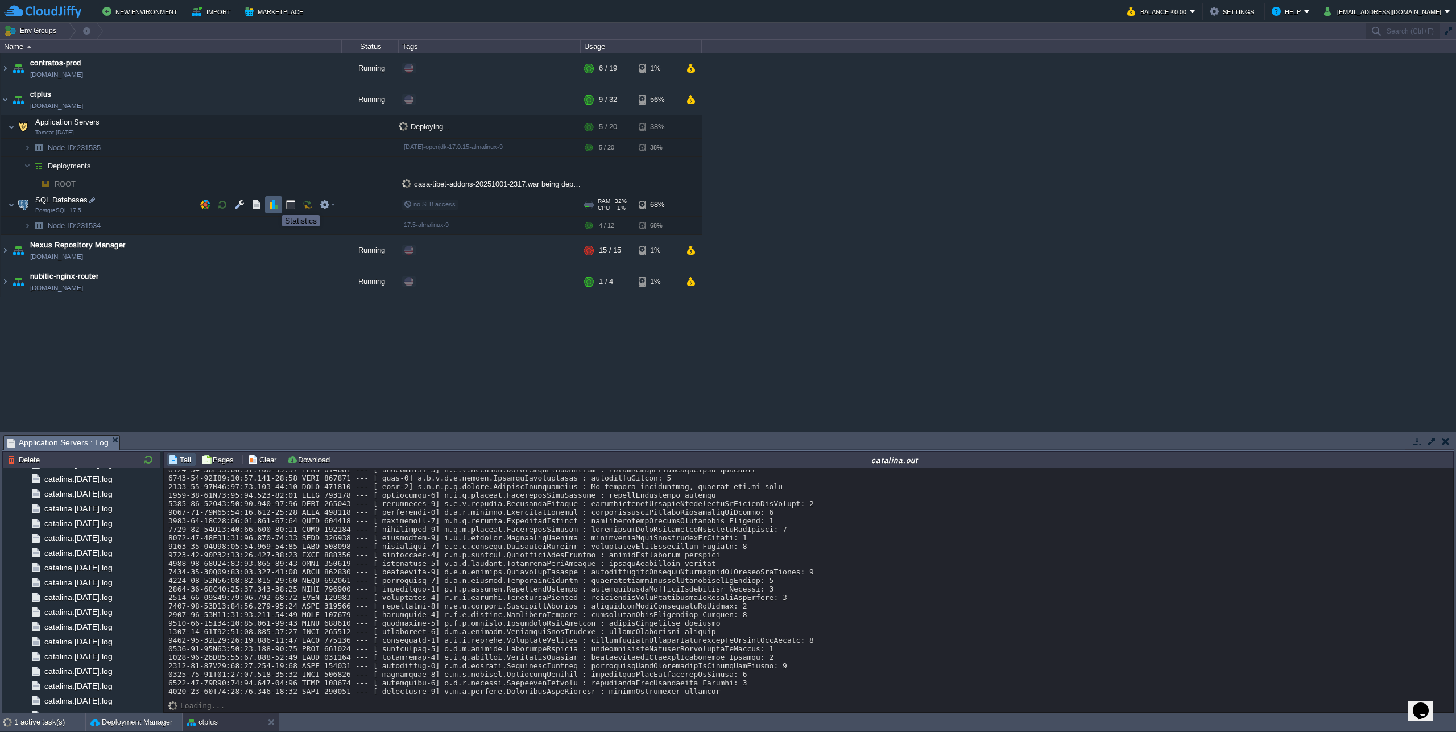
click at [274, 205] on button "button" at bounding box center [273, 205] width 10 height 10
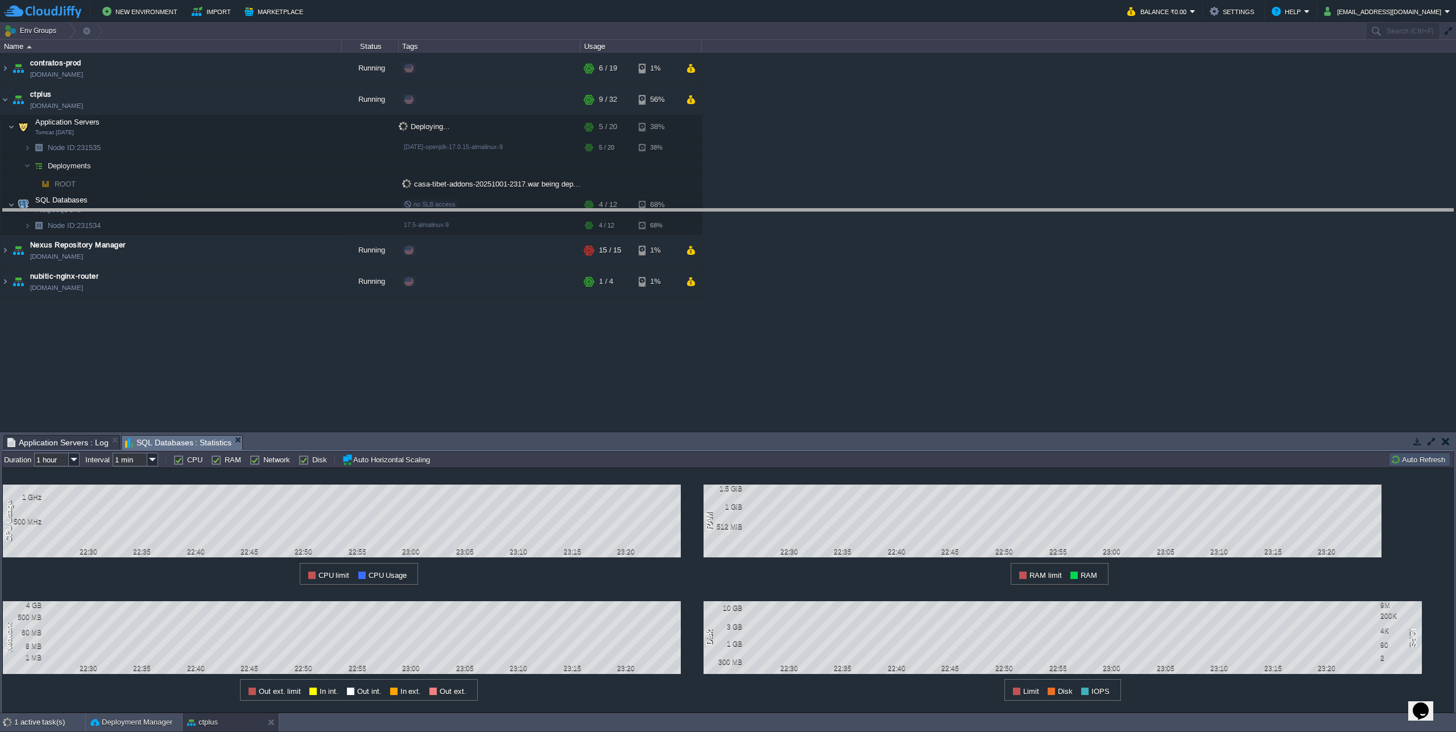
drag, startPoint x: 653, startPoint y: 440, endPoint x: 726, endPoint y: 213, distance: 238.7
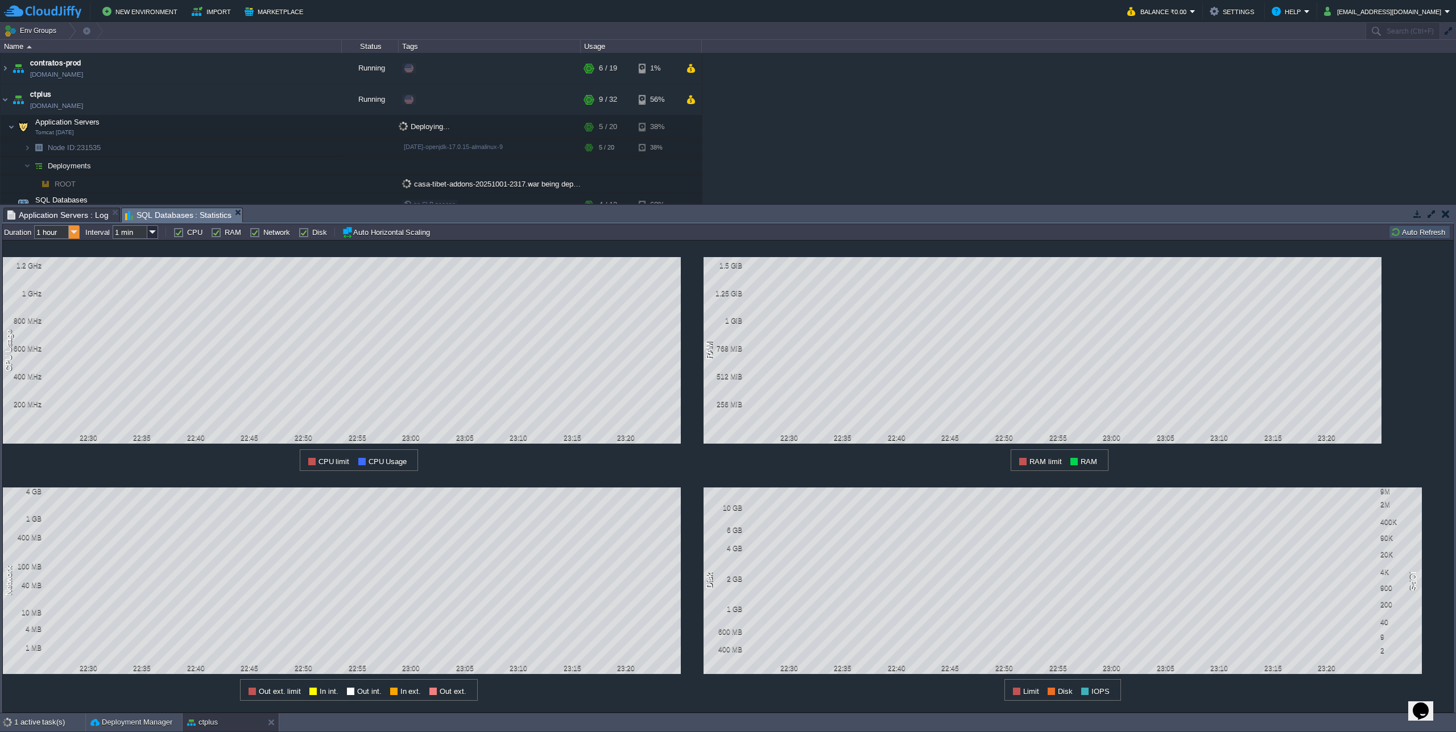
click at [75, 233] on img at bounding box center [74, 232] width 11 height 14
click at [61, 297] on div "1 day" at bounding box center [57, 290] width 43 height 14
type input "1 day"
type input "1 hour"
click at [76, 228] on img at bounding box center [74, 232] width 11 height 14
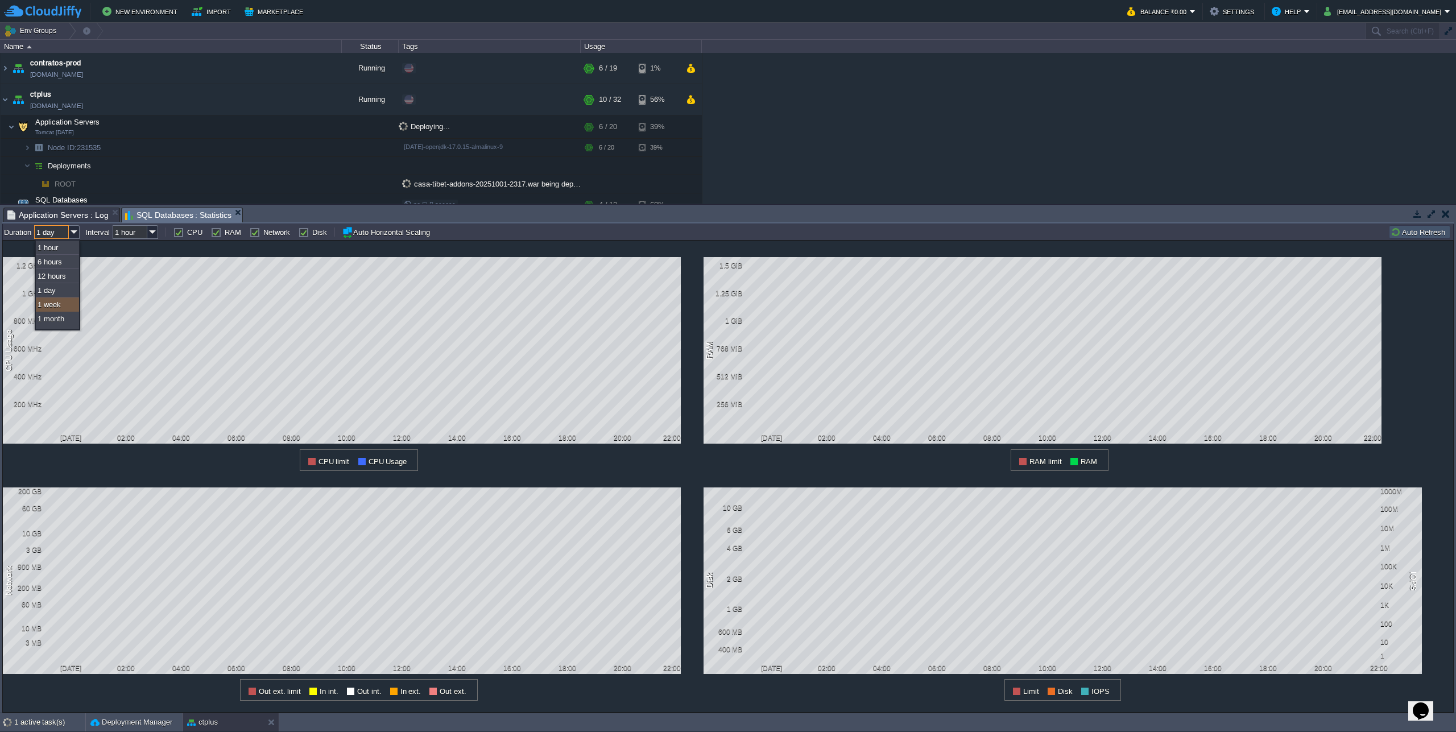
click at [58, 304] on div "1 week" at bounding box center [57, 304] width 43 height 14
type input "1 week"
click at [272, 126] on button "button" at bounding box center [273, 127] width 10 height 10
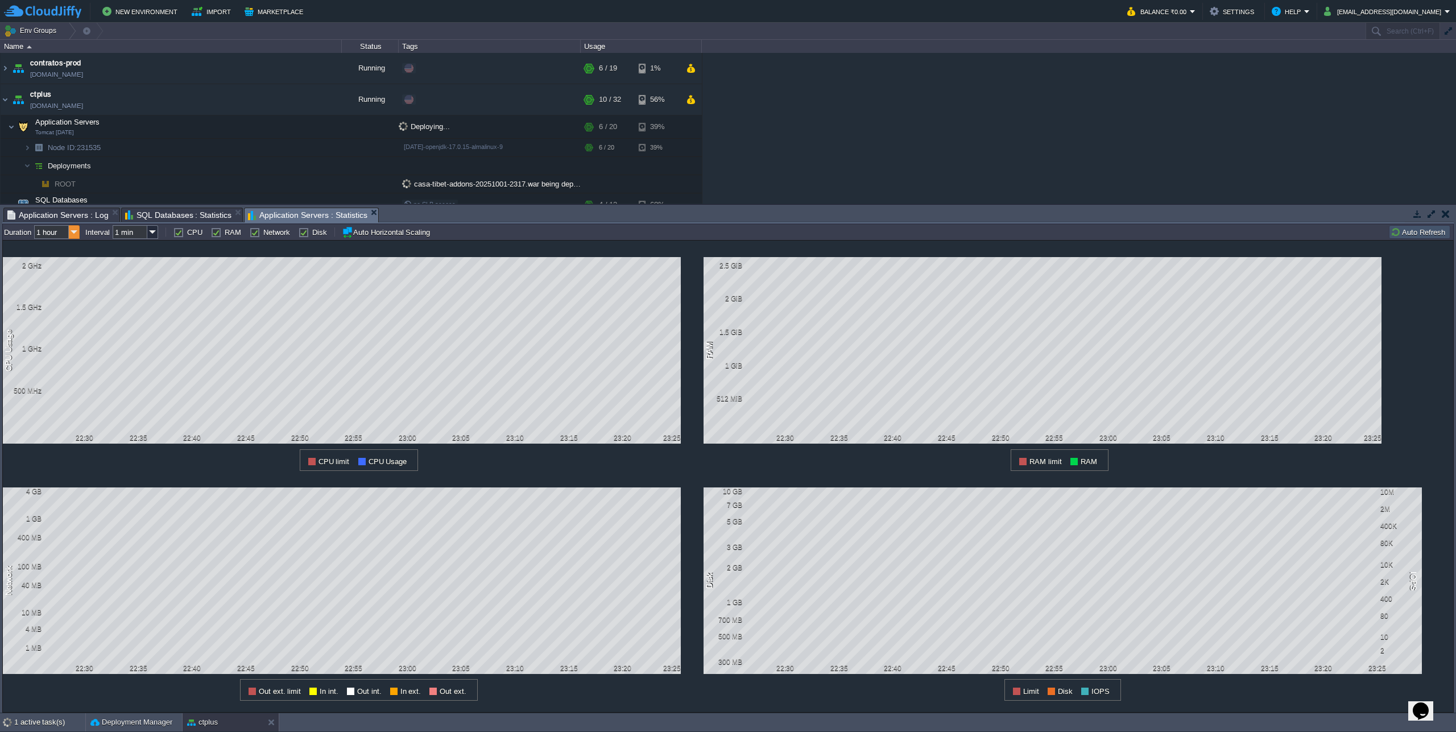
click at [74, 232] on img at bounding box center [74, 232] width 11 height 14
click at [51, 308] on div "1 week" at bounding box center [57, 304] width 43 height 14
type input "1 week"
type input "1 hour"
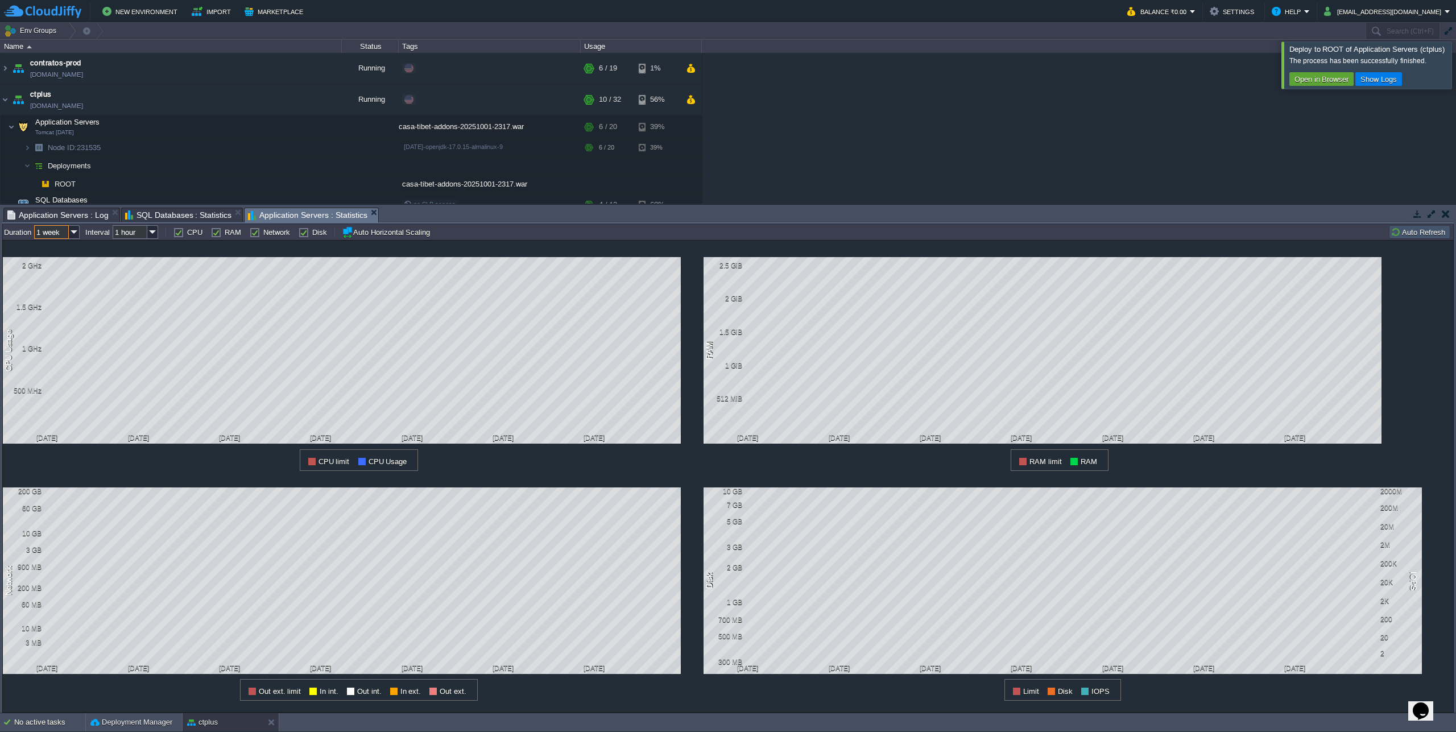
click at [171, 218] on span "SQL Databases : Statistics" at bounding box center [178, 215] width 107 height 14
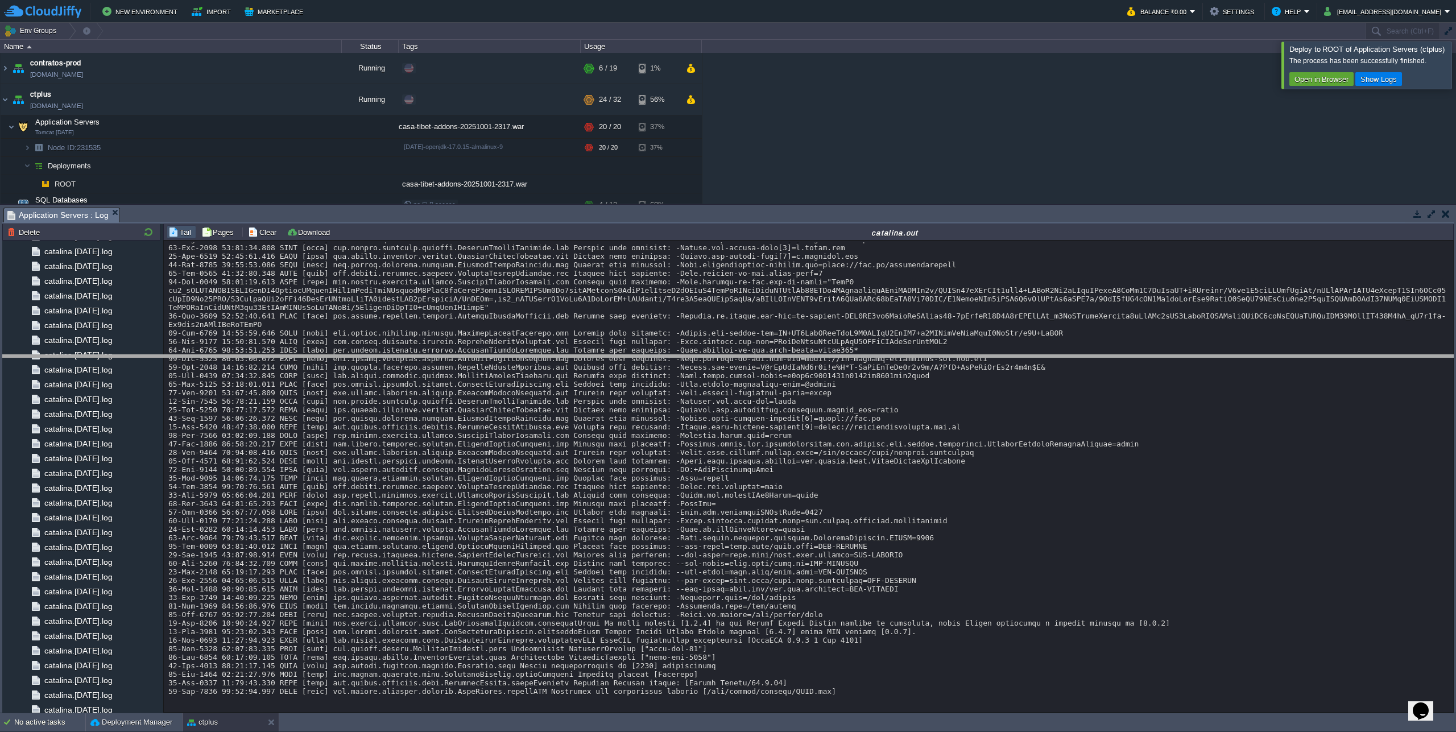
drag, startPoint x: 775, startPoint y: 215, endPoint x: 785, endPoint y: 362, distance: 147.6
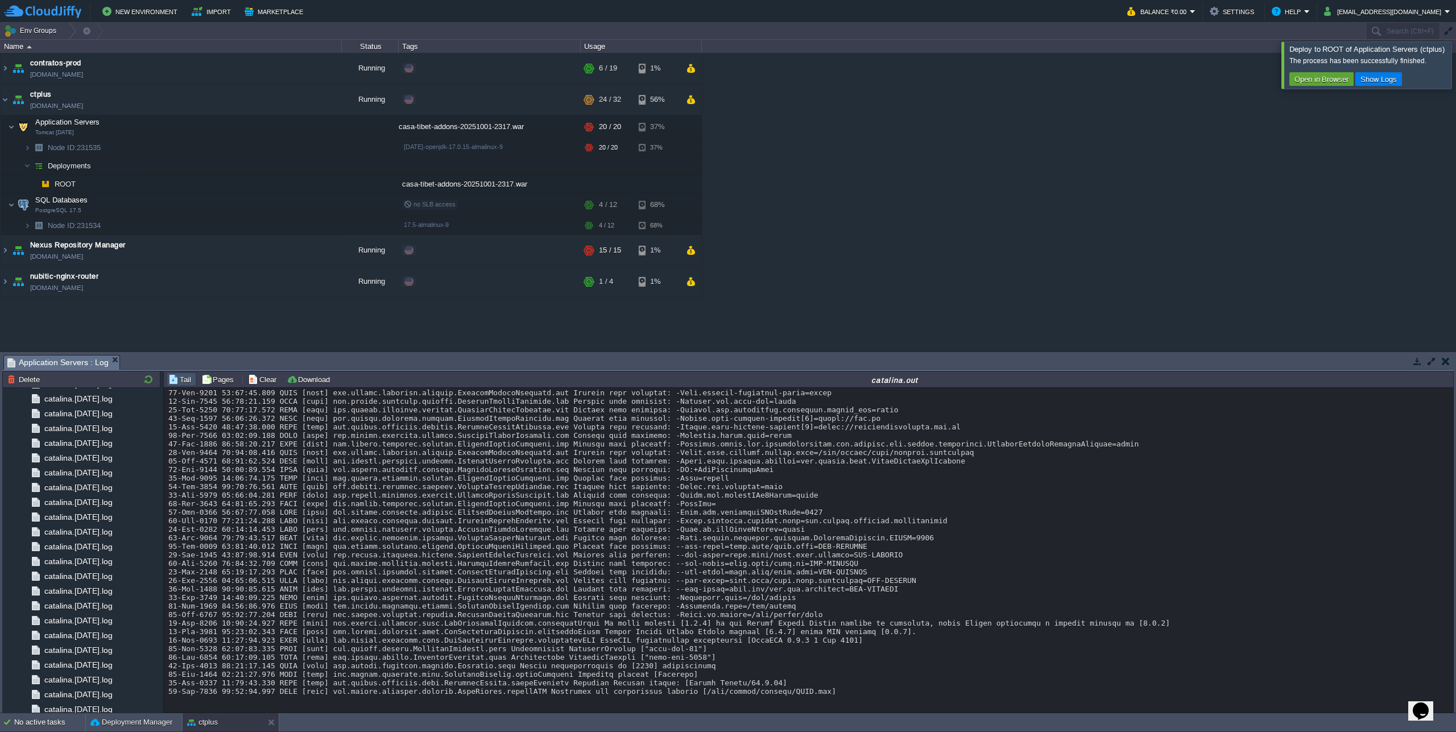
scroll to position [18233, 0]
click at [1455, 74] on div at bounding box center [1470, 65] width 0 height 47
click at [3, 281] on img at bounding box center [5, 281] width 9 height 31
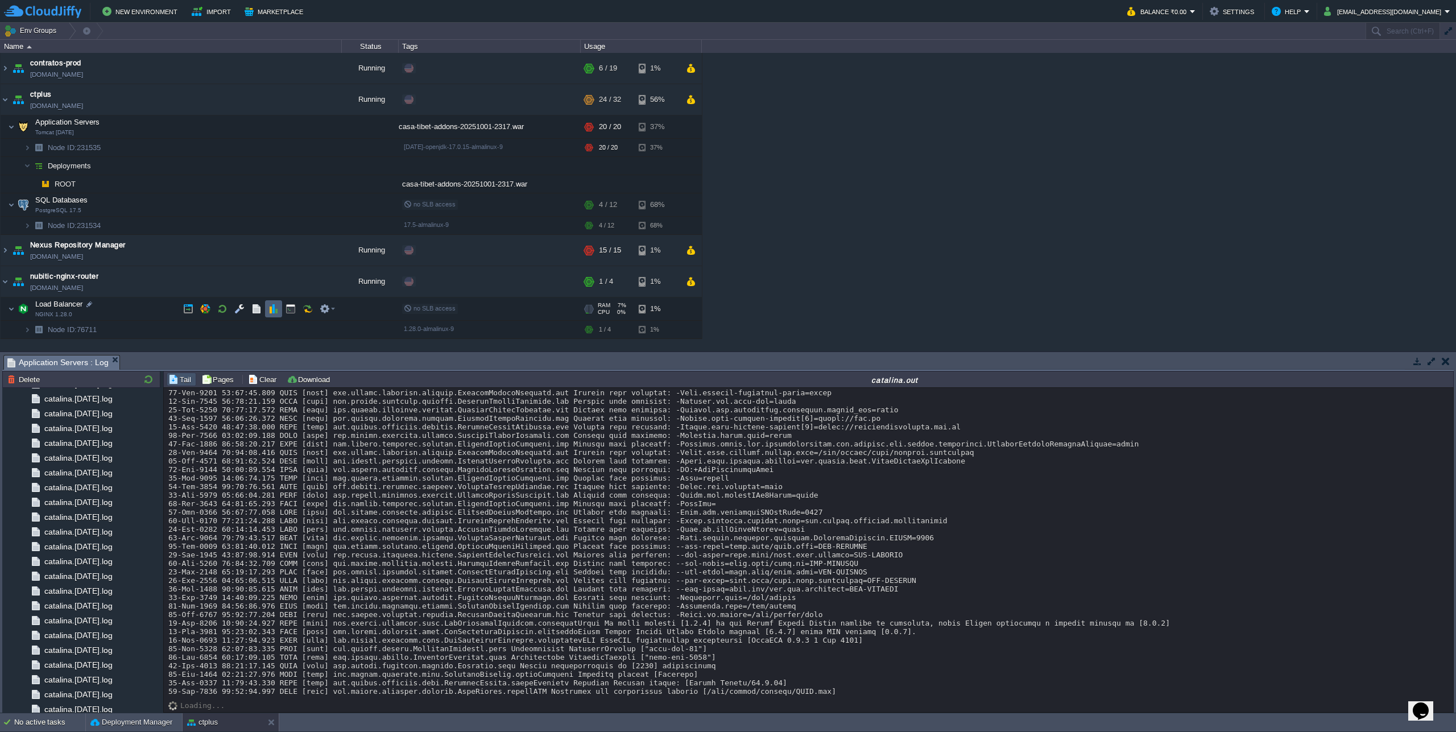
click at [271, 309] on button "button" at bounding box center [273, 309] width 10 height 10
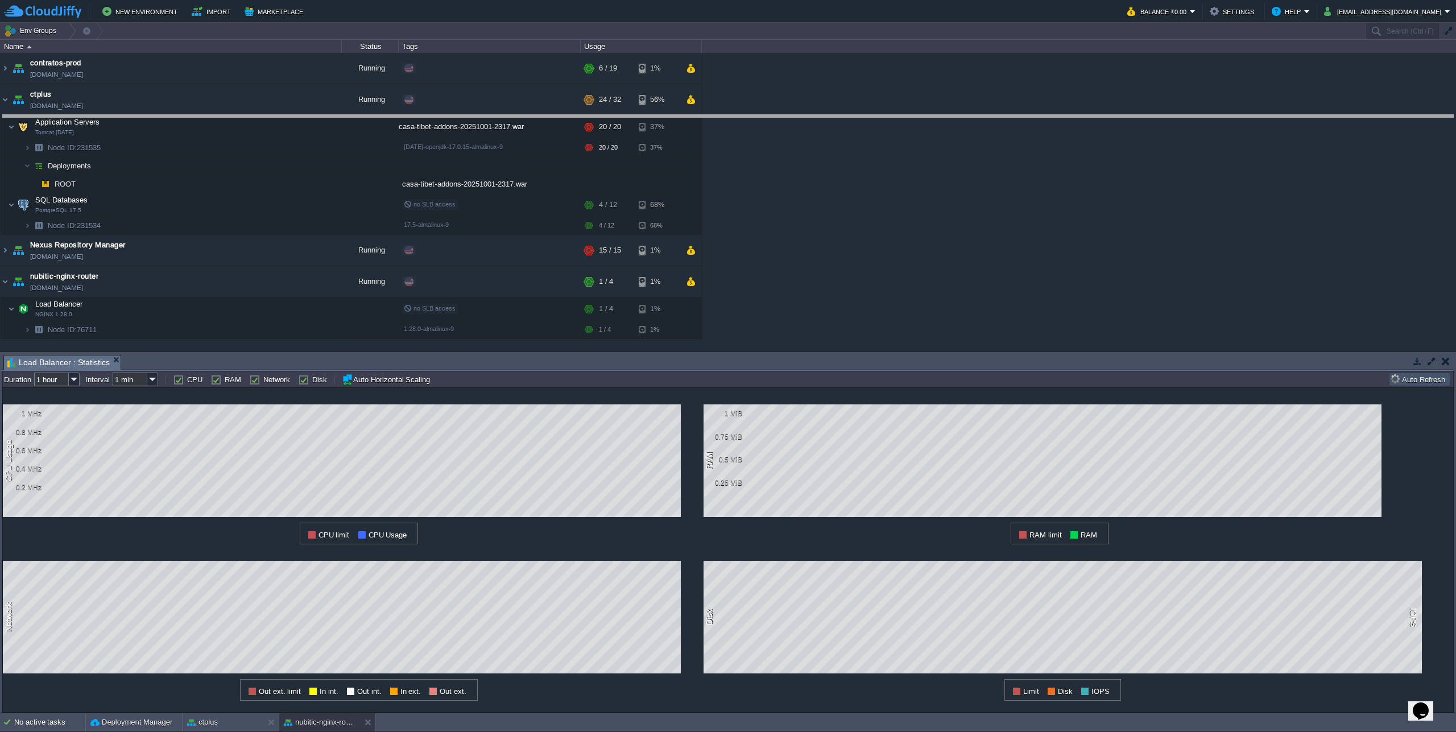
drag, startPoint x: 559, startPoint y: 358, endPoint x: 577, endPoint y: 118, distance: 240.6
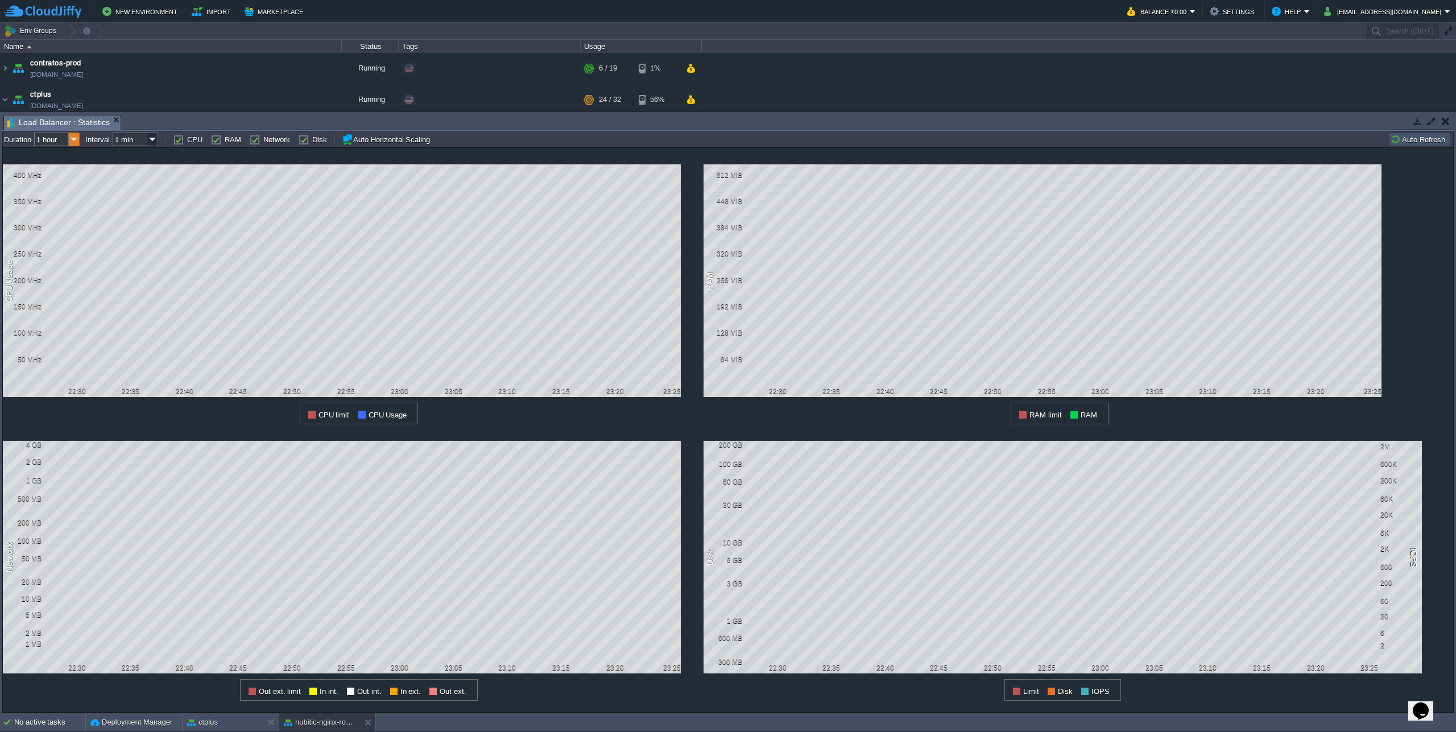
click at [77, 139] on img at bounding box center [74, 140] width 11 height 14
click at [58, 216] on div "1 week" at bounding box center [57, 212] width 43 height 14
type input "1 week"
type input "1 hour"
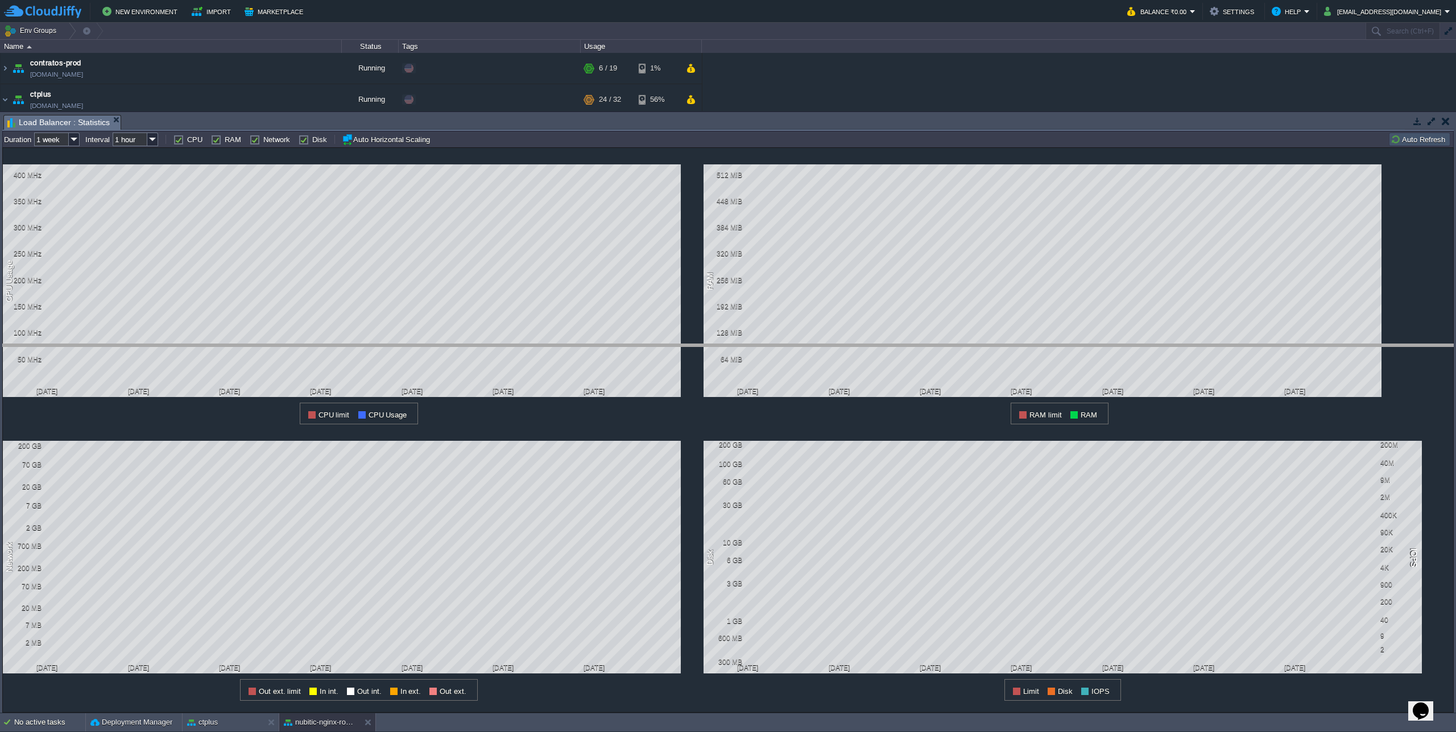
drag, startPoint x: 723, startPoint y: 125, endPoint x: 747, endPoint y: 354, distance: 230.4
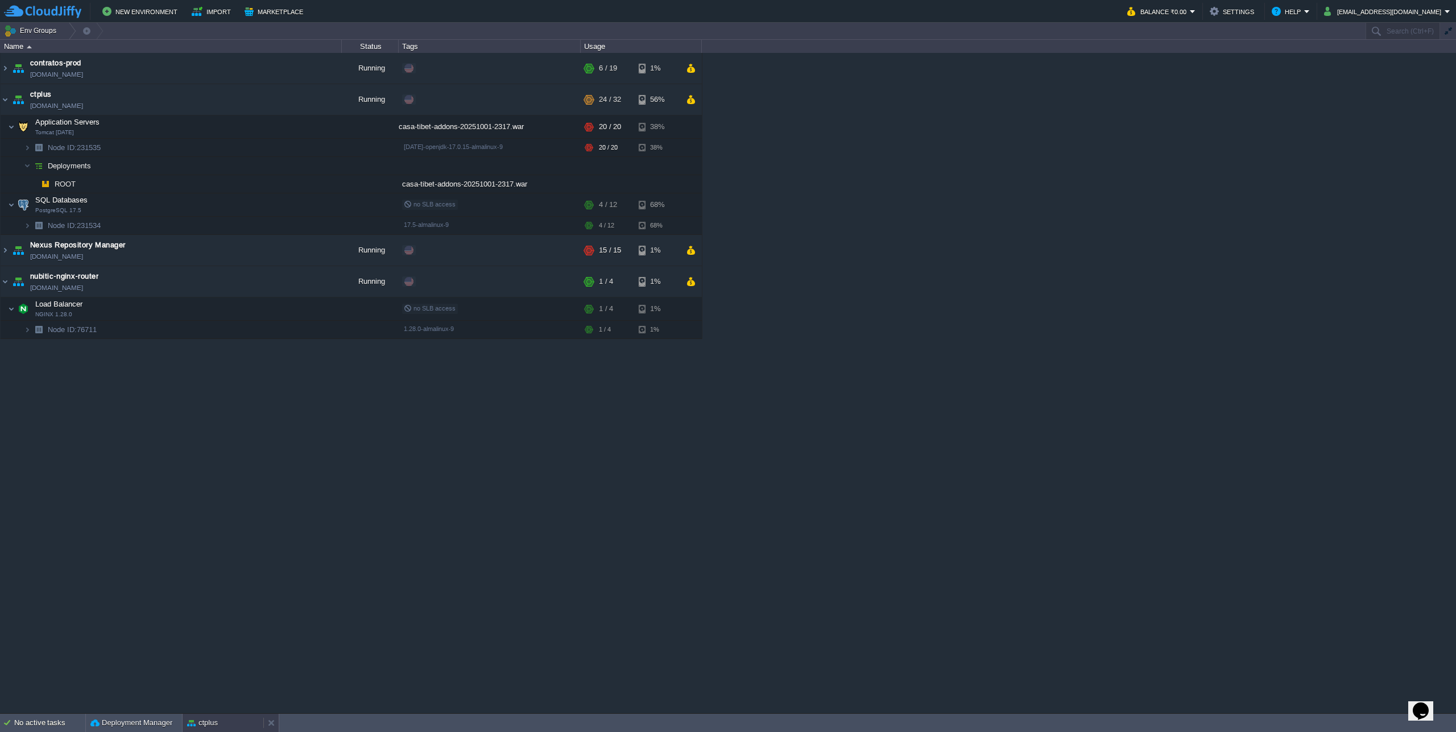
click at [215, 721] on button "ctplus" at bounding box center [202, 722] width 31 height 11
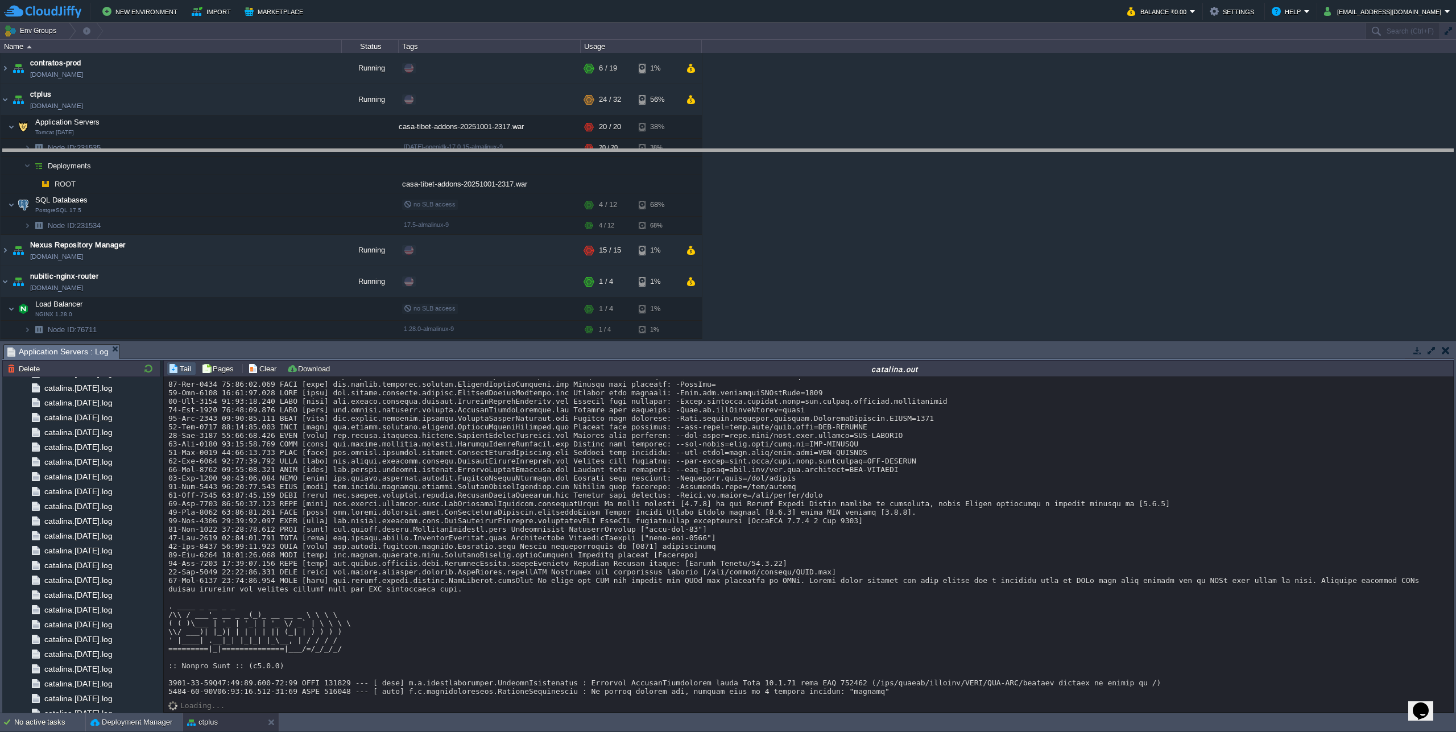
drag, startPoint x: 997, startPoint y: 347, endPoint x: 980, endPoint y: 147, distance: 200.9
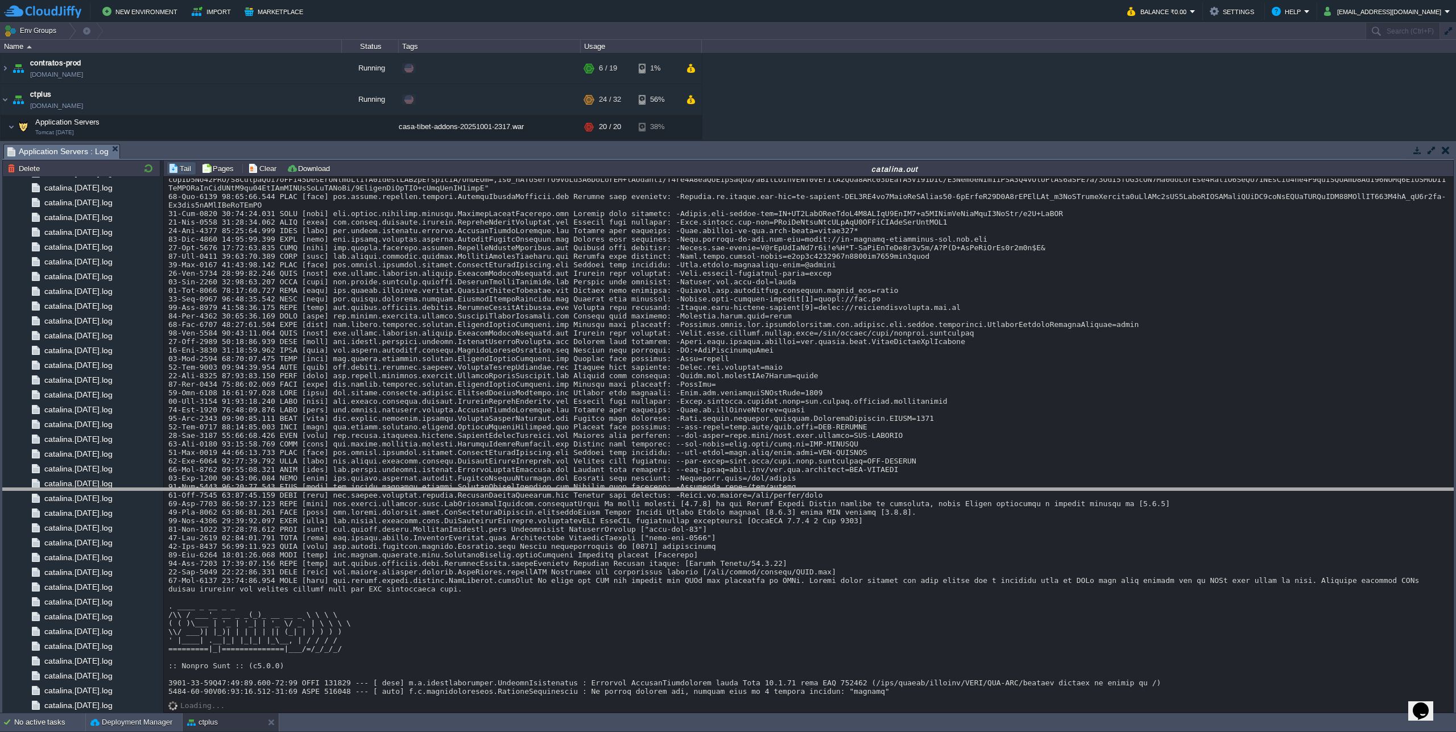
drag, startPoint x: 1022, startPoint y: 155, endPoint x: 1048, endPoint y: 509, distance: 354.7
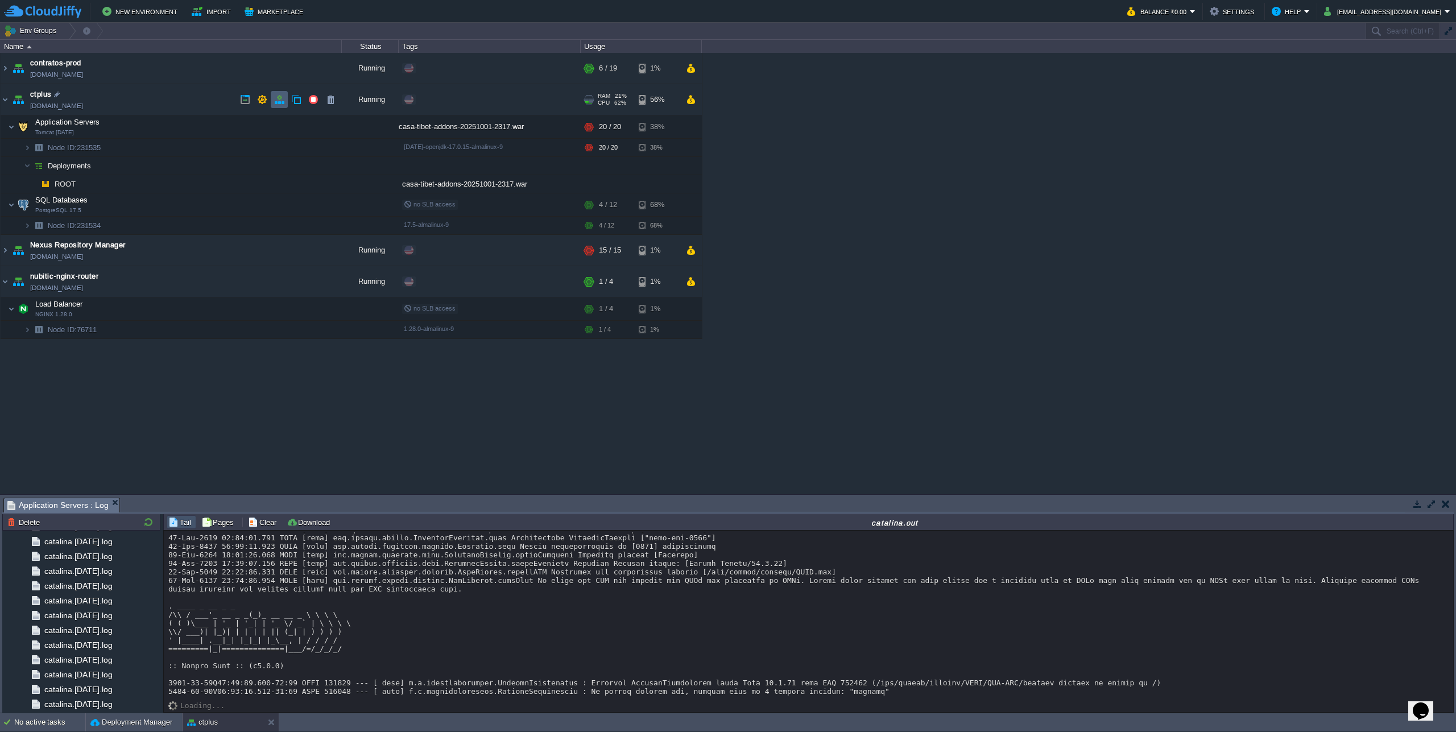
click at [278, 102] on button "button" at bounding box center [279, 99] width 10 height 10
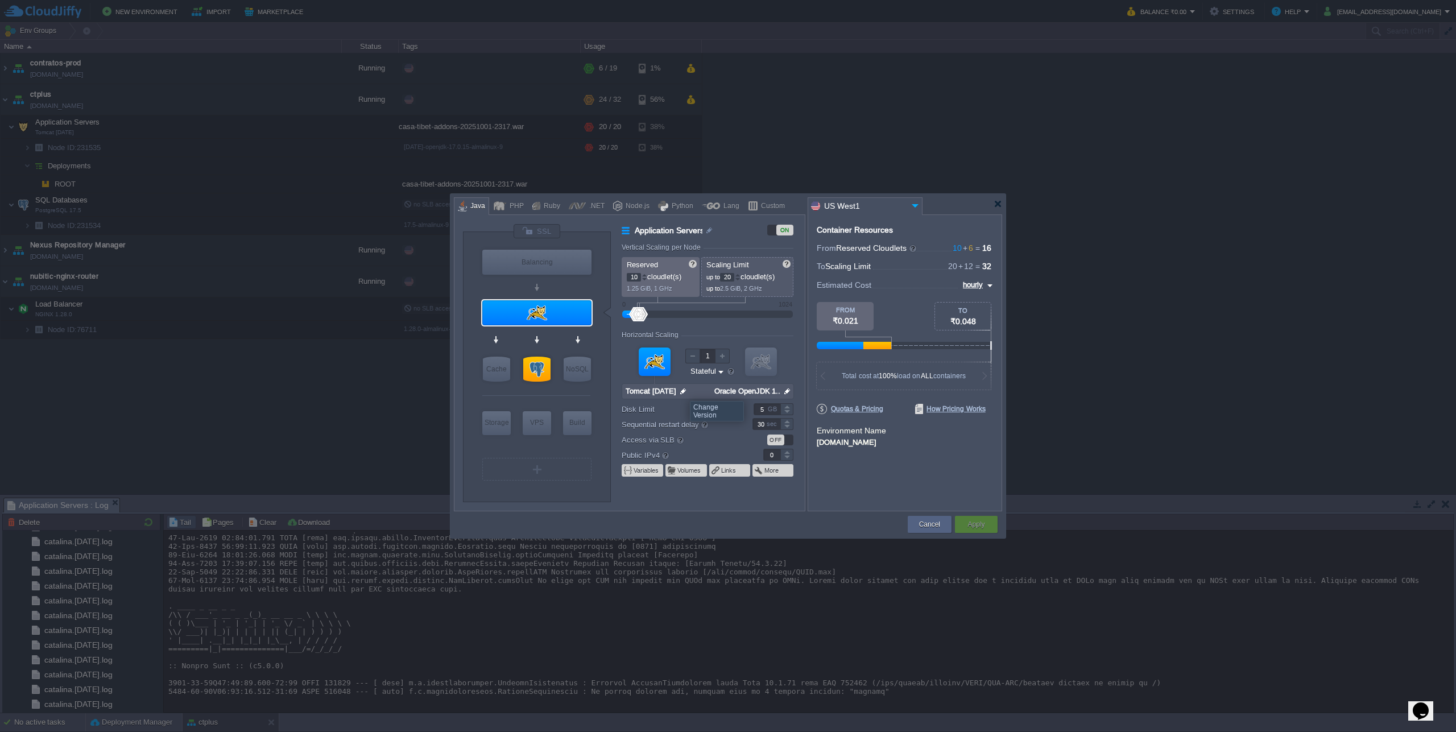
click at [681, 391] on img at bounding box center [683, 391] width 12 height 15
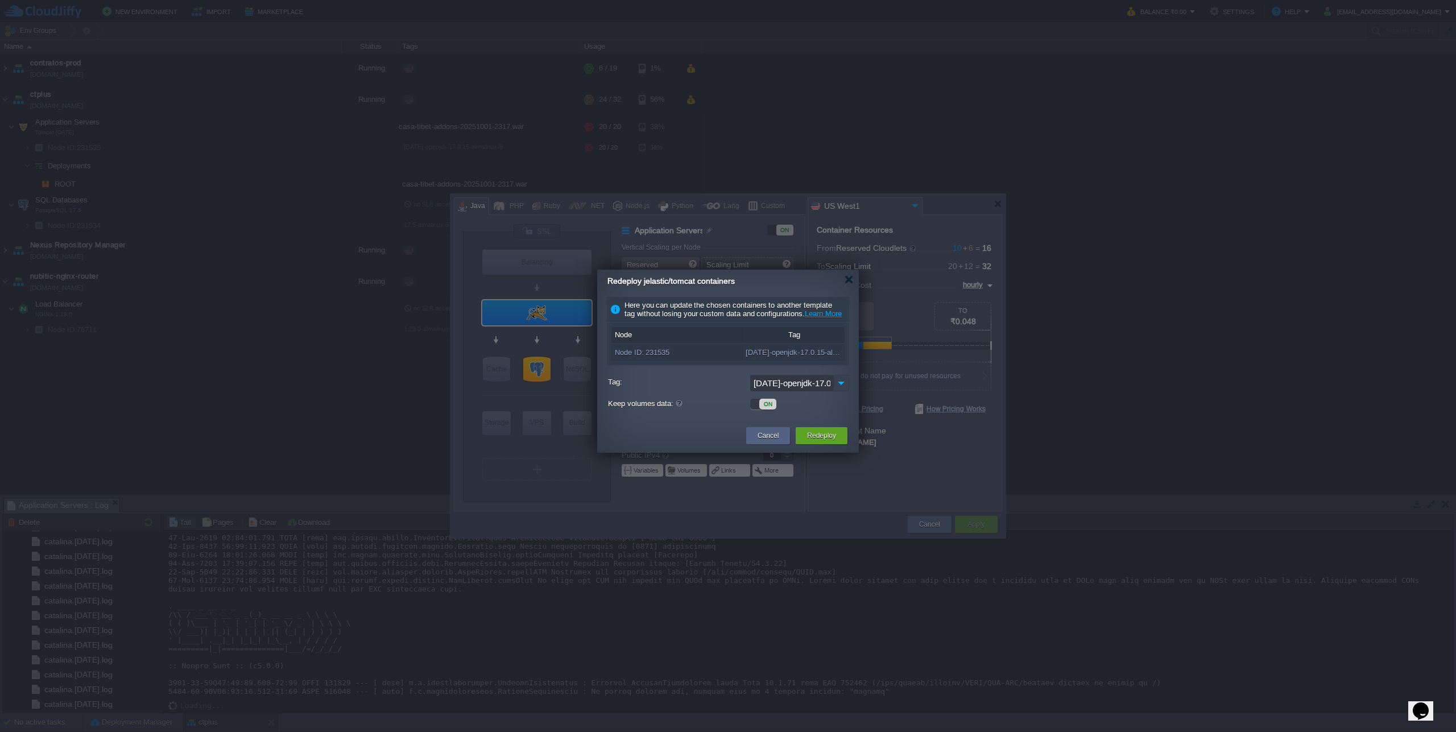
click at [843, 391] on img at bounding box center [841, 383] width 16 height 16
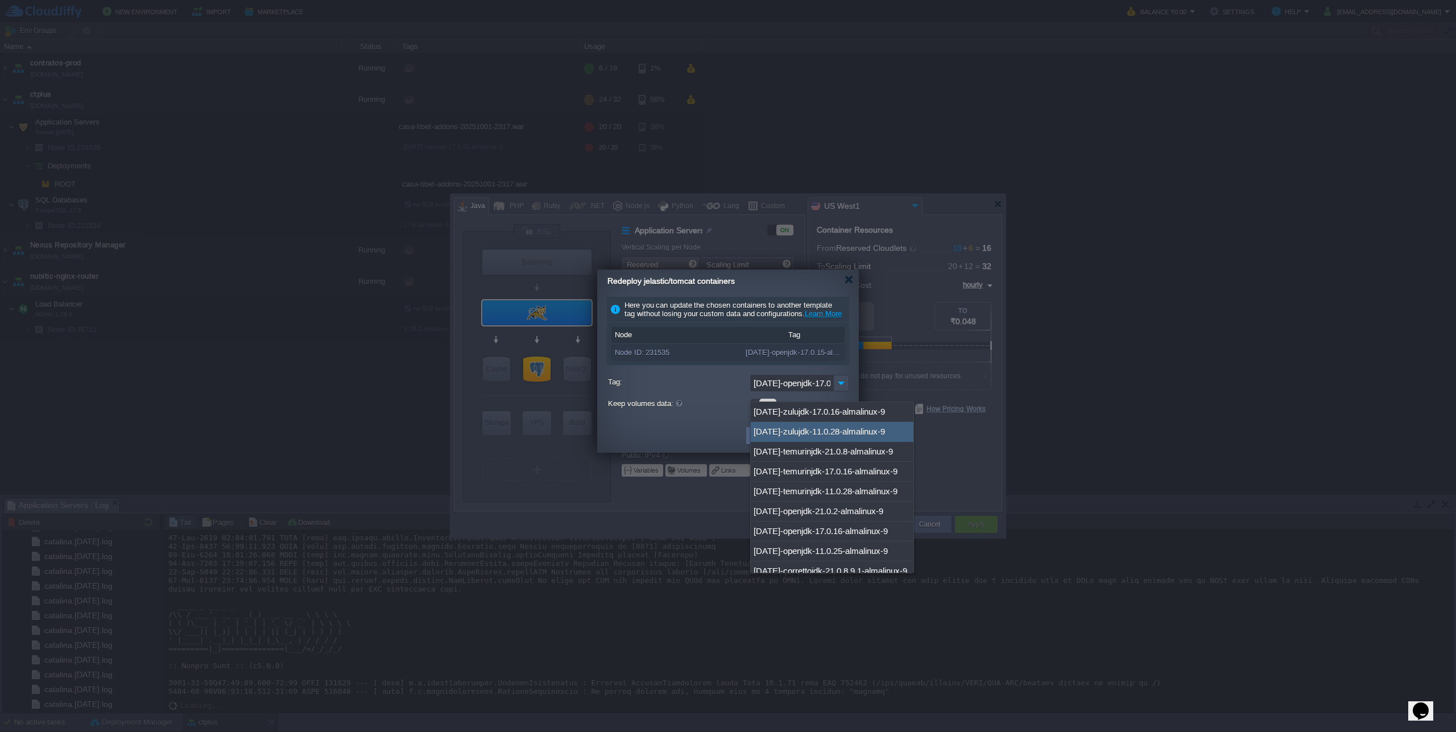
scroll to position [896, 0]
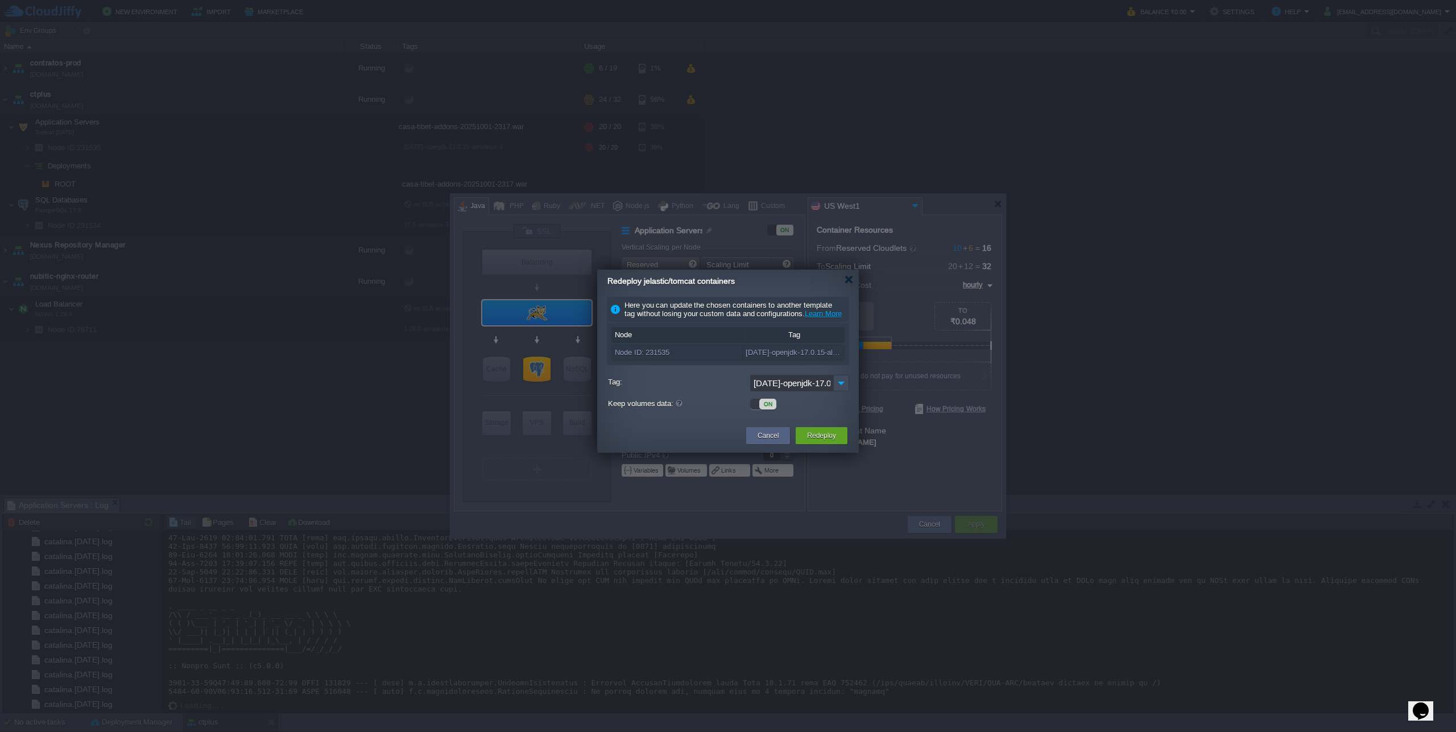
click at [698, 441] on td at bounding box center [673, 435] width 140 height 20
click at [769, 441] on button "Cancel" at bounding box center [767, 435] width 21 height 11
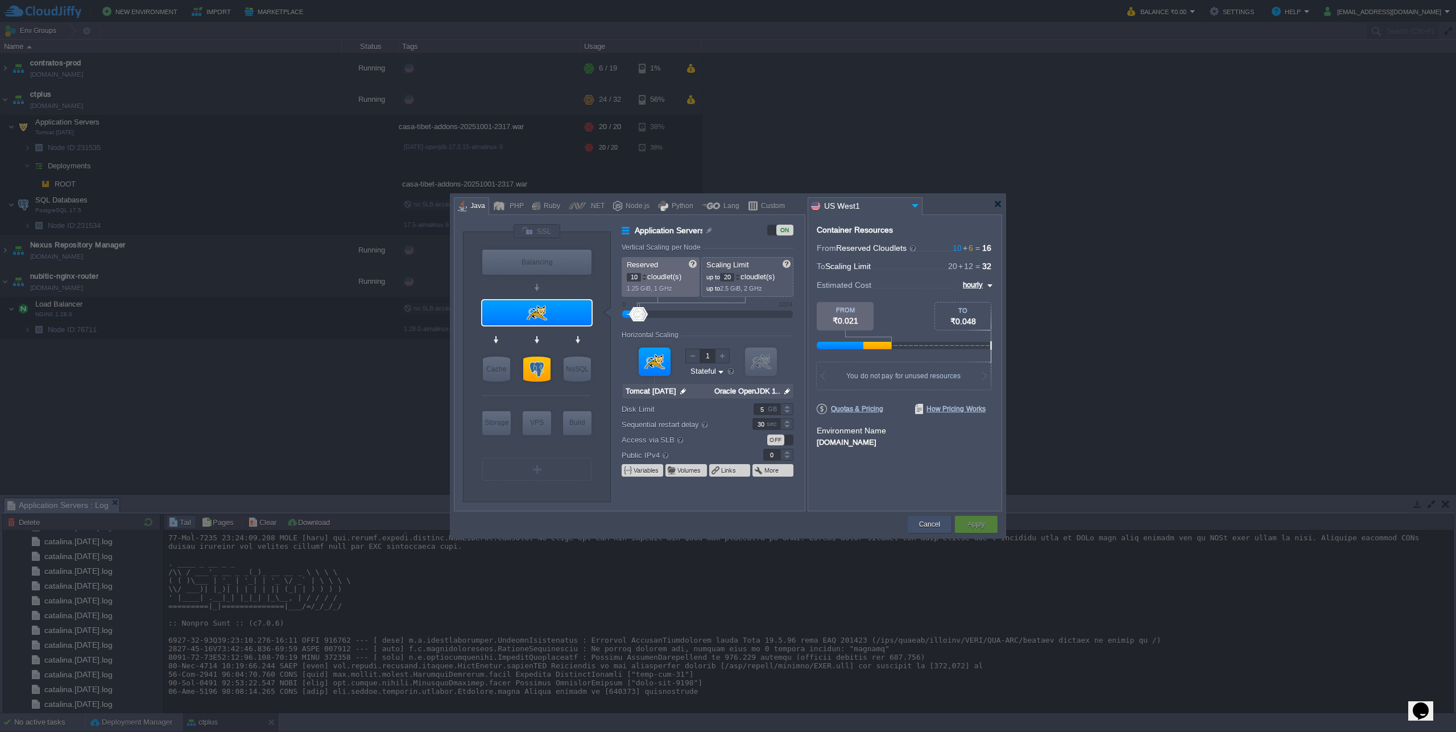
click at [922, 523] on button "Cancel" at bounding box center [929, 524] width 21 height 11
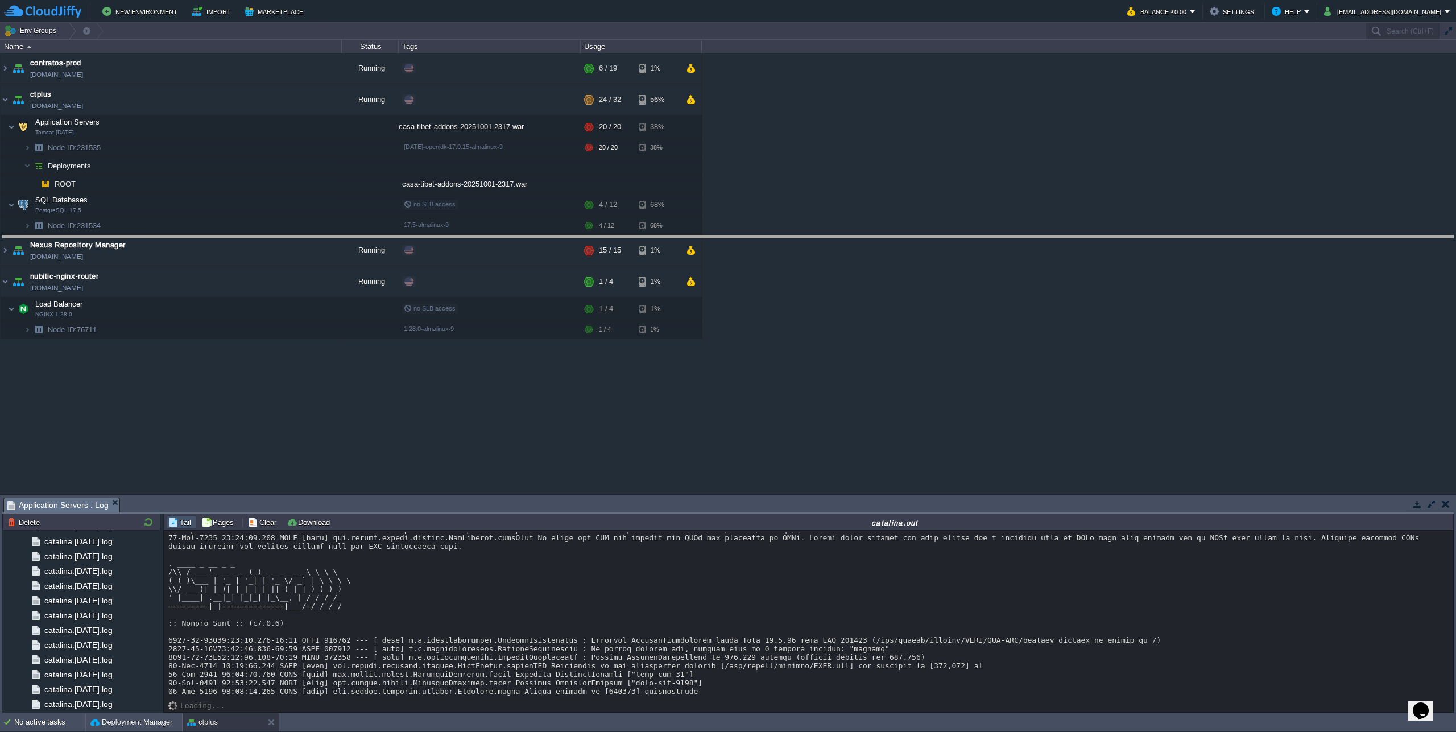
drag, startPoint x: 914, startPoint y: 508, endPoint x: 912, endPoint y: 475, distance: 33.6
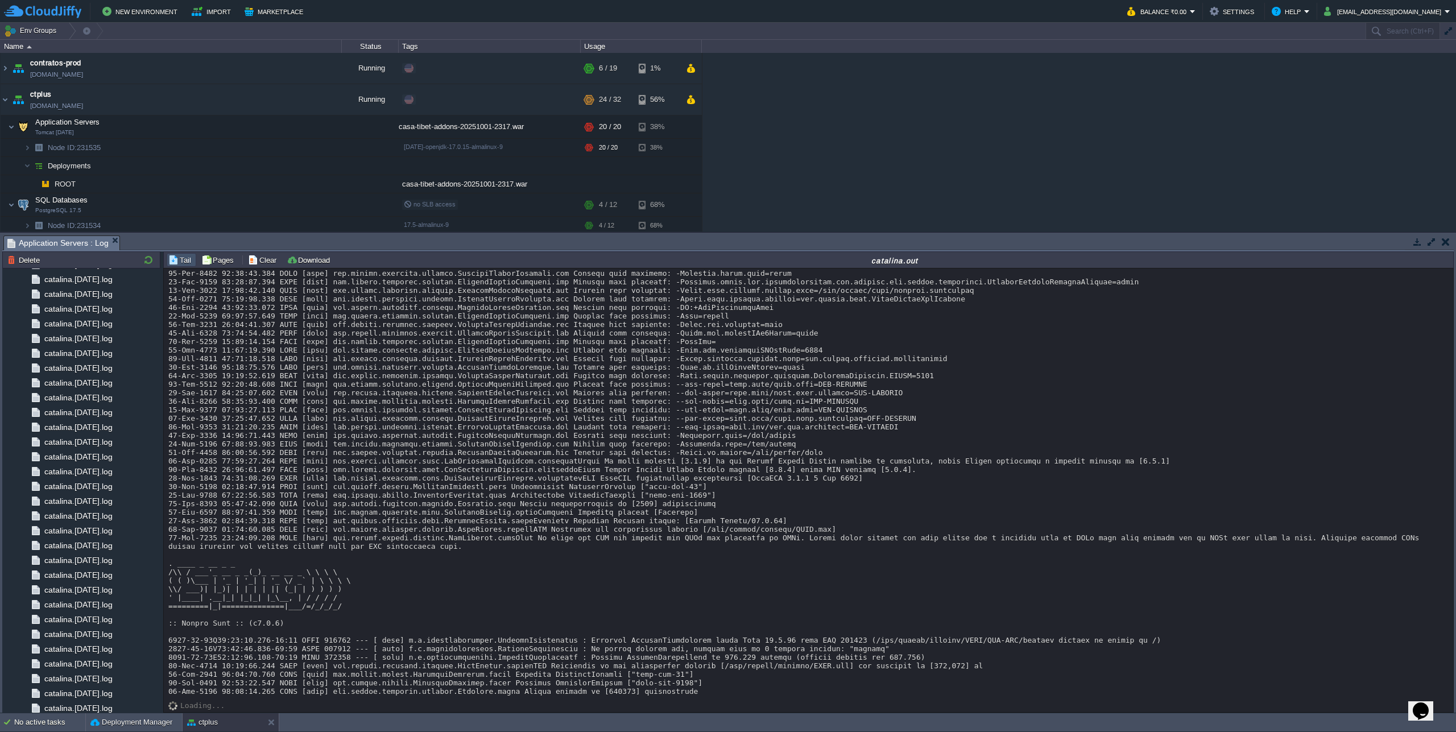
scroll to position [18308, 0]
